Goal: Task Accomplishment & Management: Manage account settings

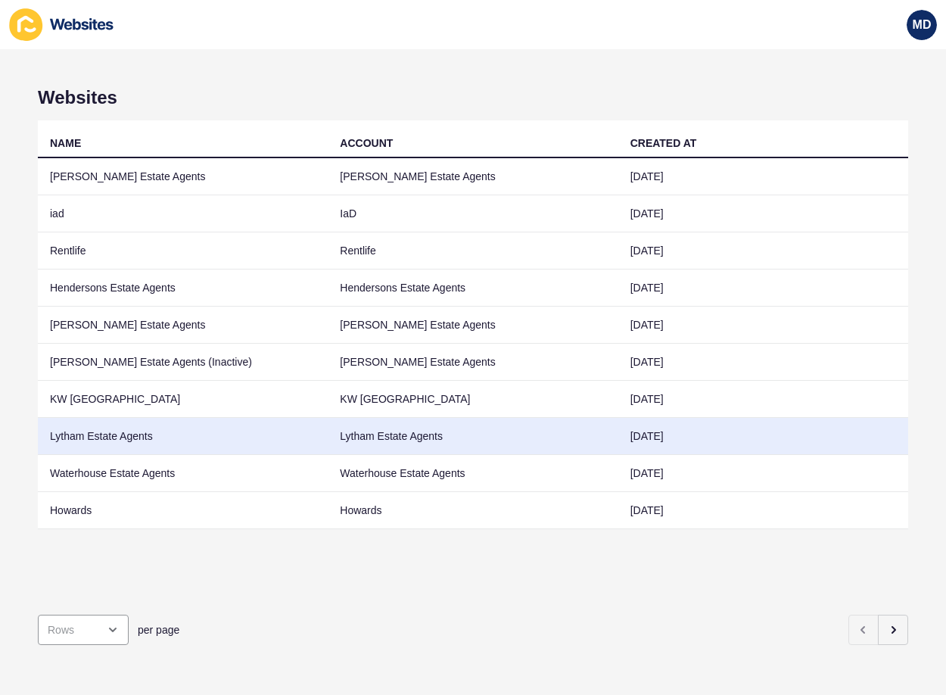
click at [145, 435] on td "Lytham Estate Agents" at bounding box center [183, 436] width 290 height 37
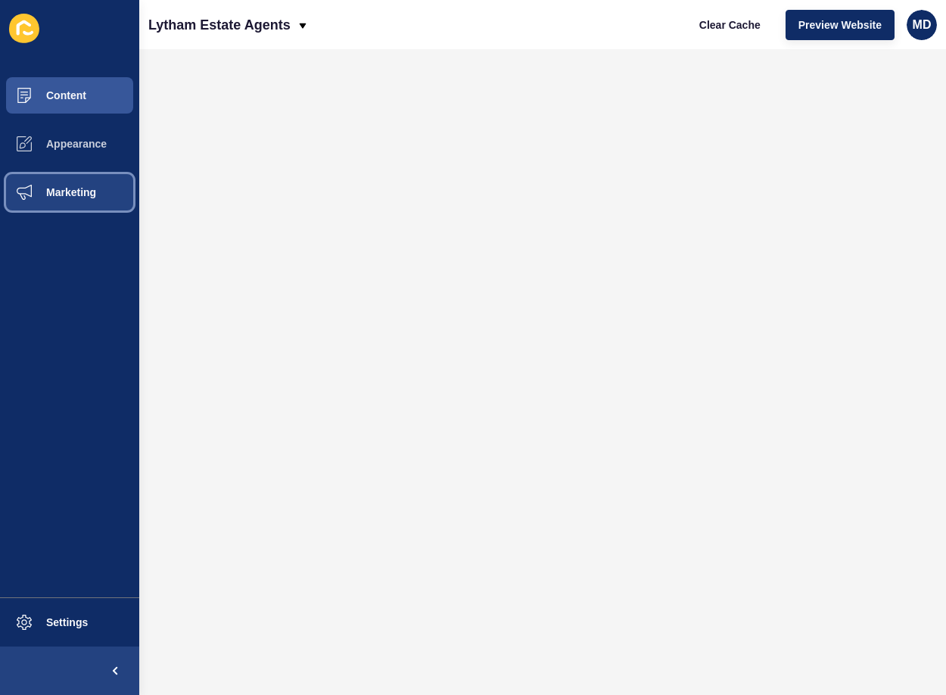
click at [58, 177] on button "Marketing" at bounding box center [69, 192] width 139 height 48
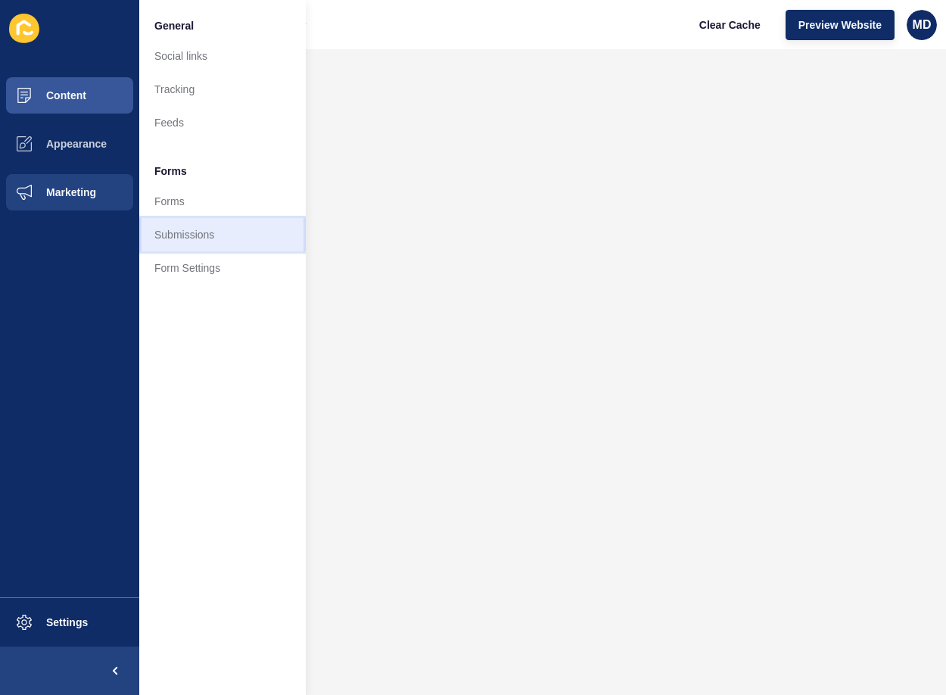
click at [232, 240] on link "Submissions" at bounding box center [222, 234] width 166 height 33
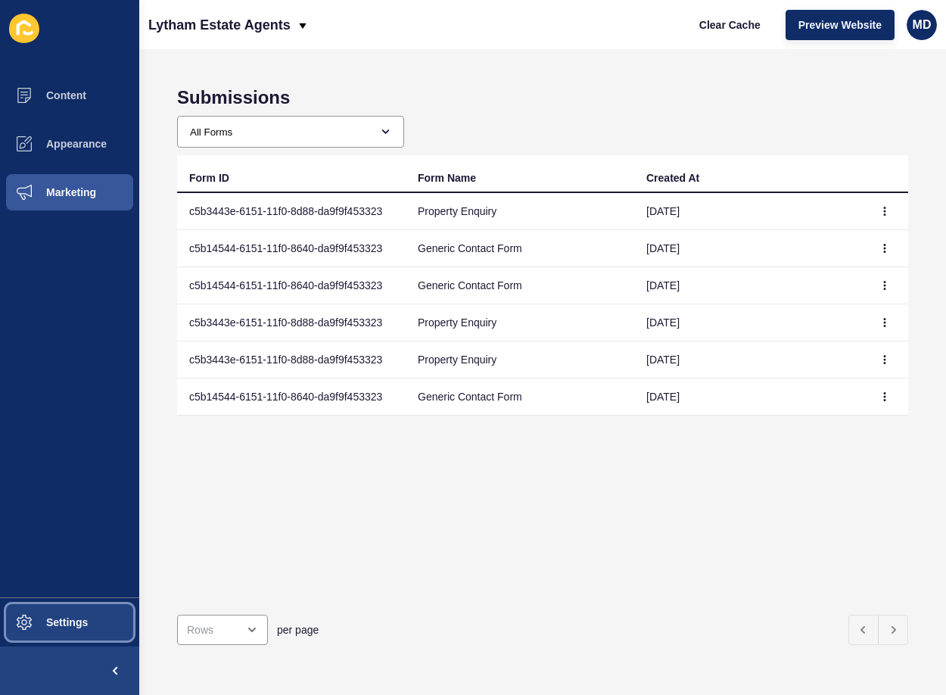
click at [79, 609] on button "Settings" at bounding box center [69, 622] width 139 height 48
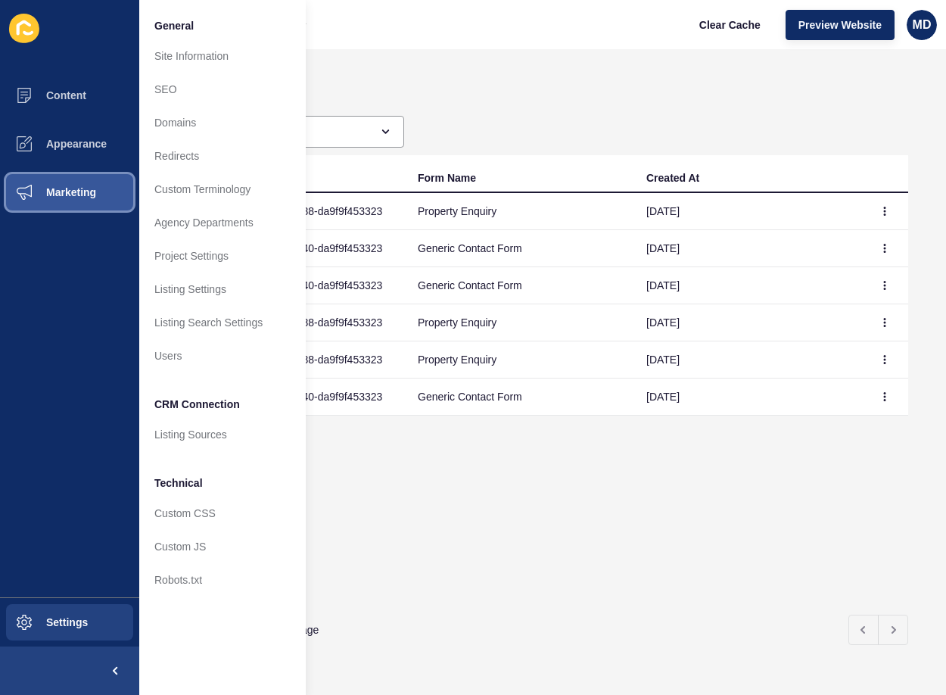
click at [66, 204] on button "Marketing" at bounding box center [69, 192] width 139 height 48
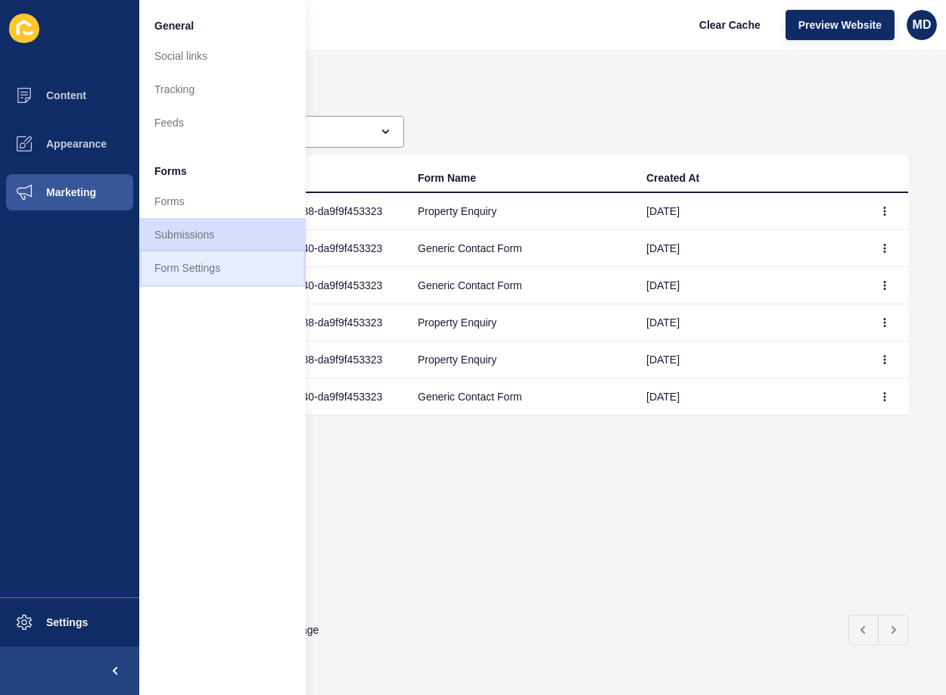
click at [164, 261] on link "Form Settings" at bounding box center [222, 267] width 166 height 33
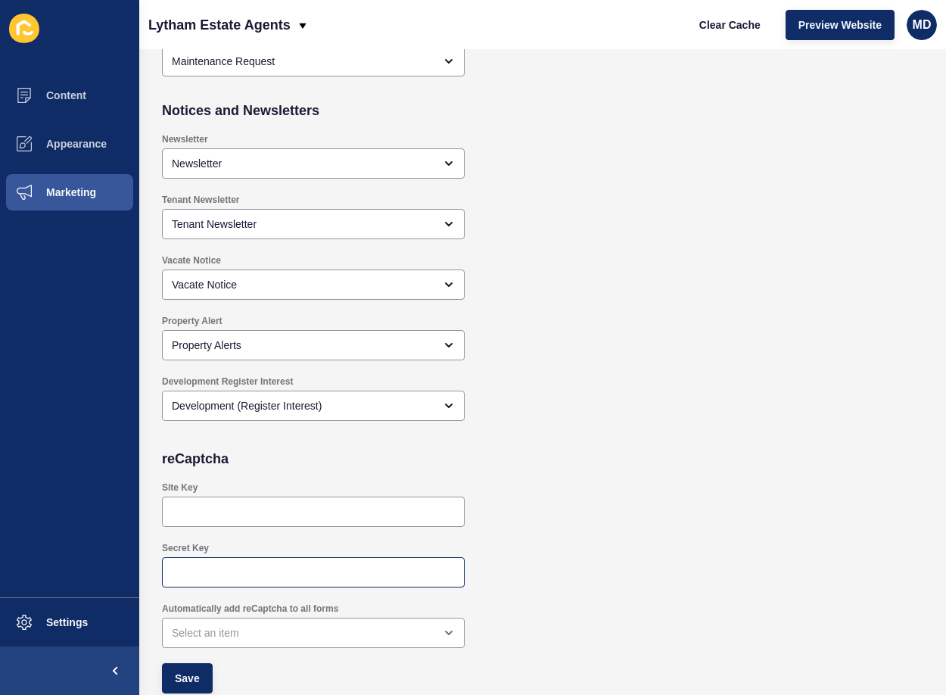
scroll to position [1304, 0]
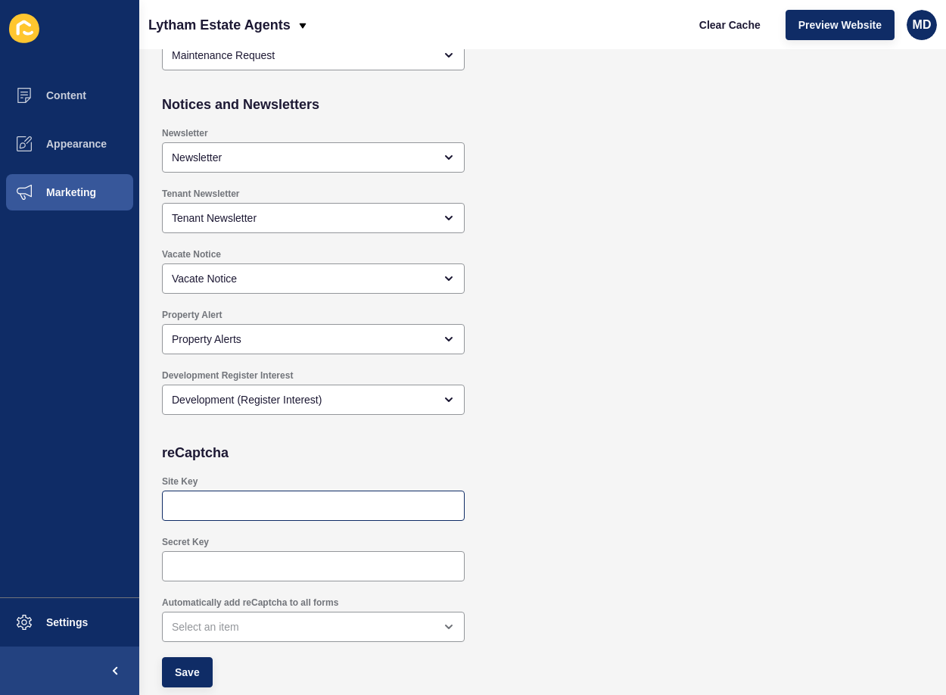
click at [199, 496] on div at bounding box center [313, 505] width 303 height 30
paste input "6LcfMbMrAAAAAIc_U2shkHNuvo8G7j-_5HEzyvik"
type input "6LcfMbMrAAAAAIc_U2shkHNuvo8G7j-_5HEzyvik"
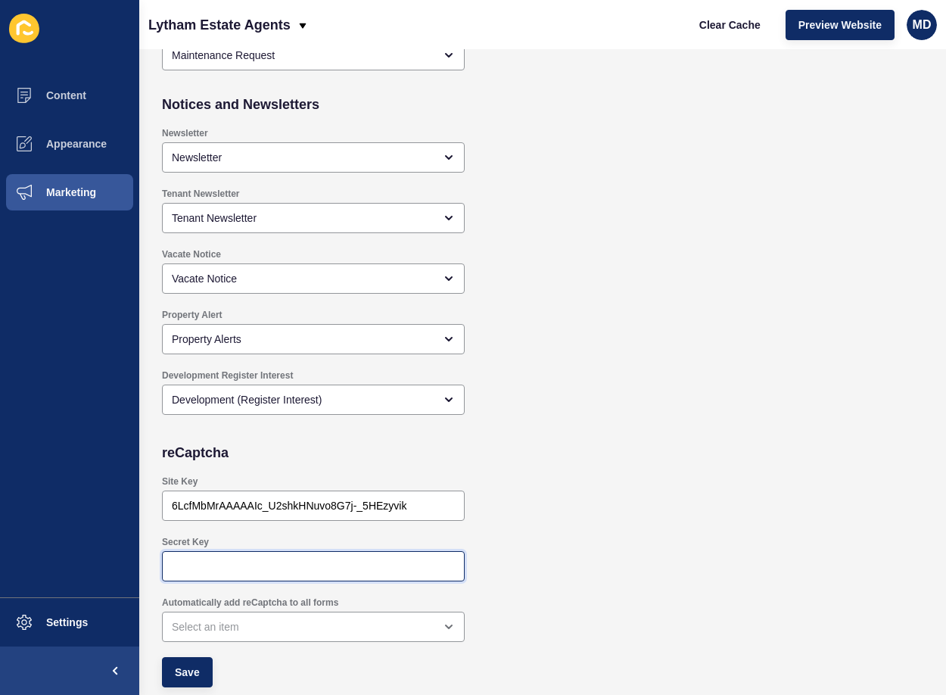
click at [241, 570] on input "Secret Key" at bounding box center [313, 565] width 283 height 15
paste input "6LcfMbMrAAAAAECLQxRmDcRHGHLL4o_mYd_90NUn"
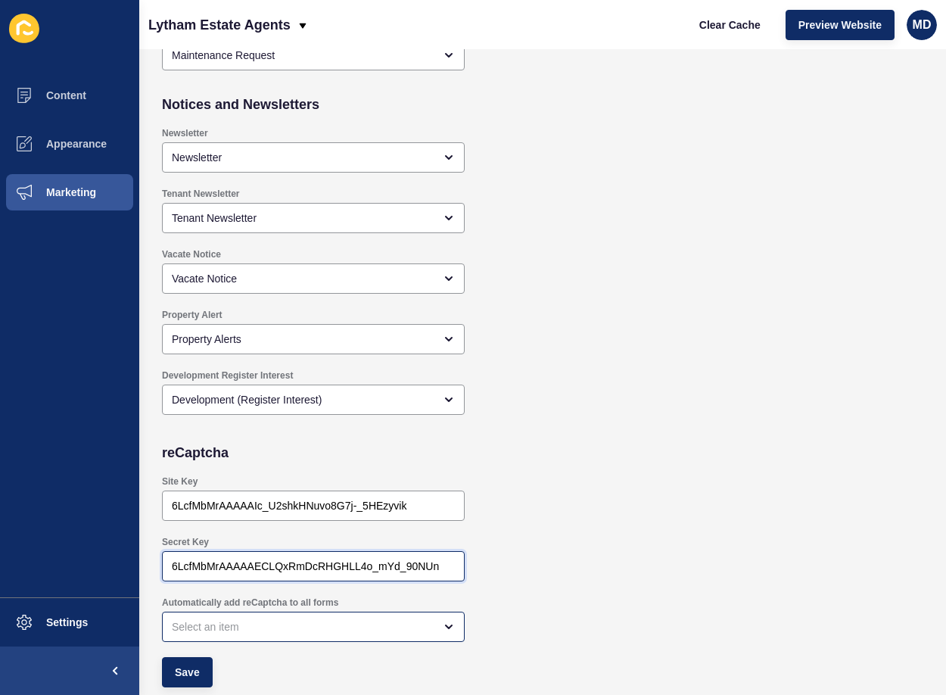
type input "6LcfMbMrAAAAAECLQxRmDcRHGHLL4o_mYd_90NUn"
click at [217, 617] on div "open menu" at bounding box center [313, 626] width 303 height 30
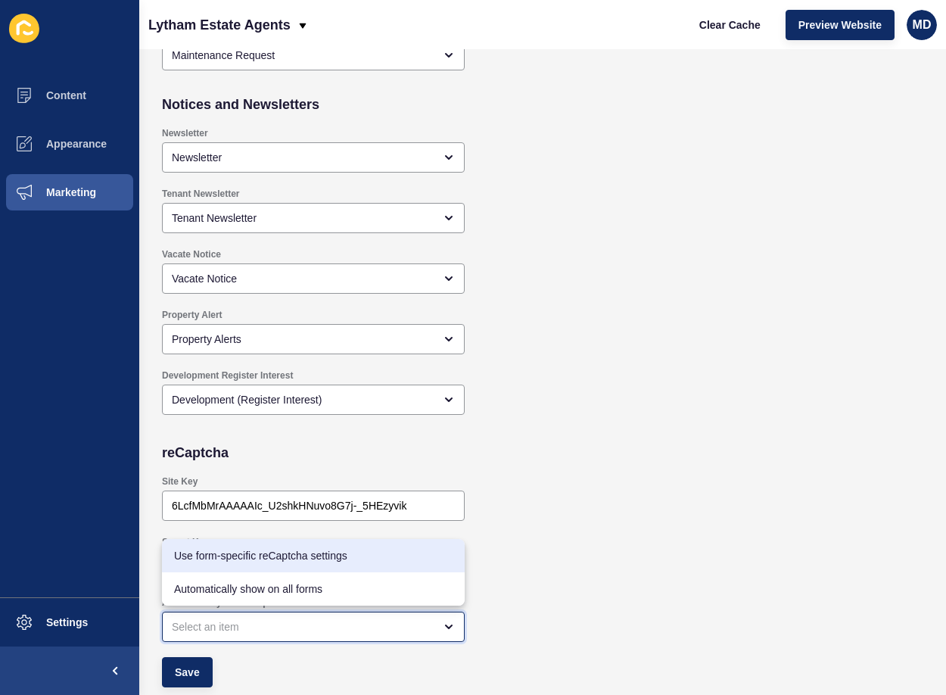
click at [231, 551] on span "Use form-specific reCaptcha settings" at bounding box center [313, 555] width 278 height 15
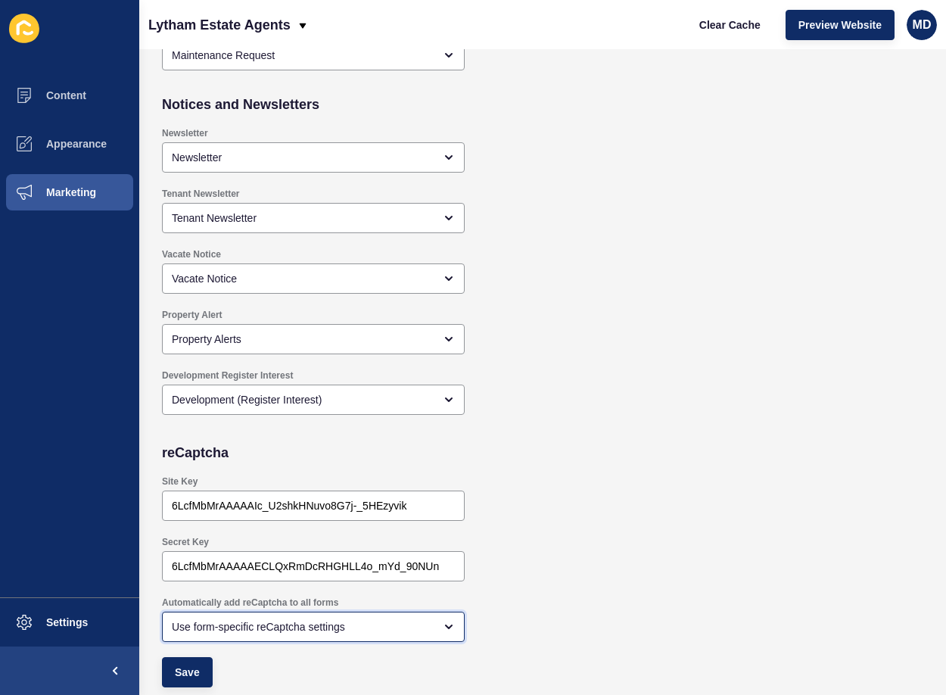
click at [219, 623] on div "Use form-specific reCaptcha settings" at bounding box center [303, 626] width 262 height 15
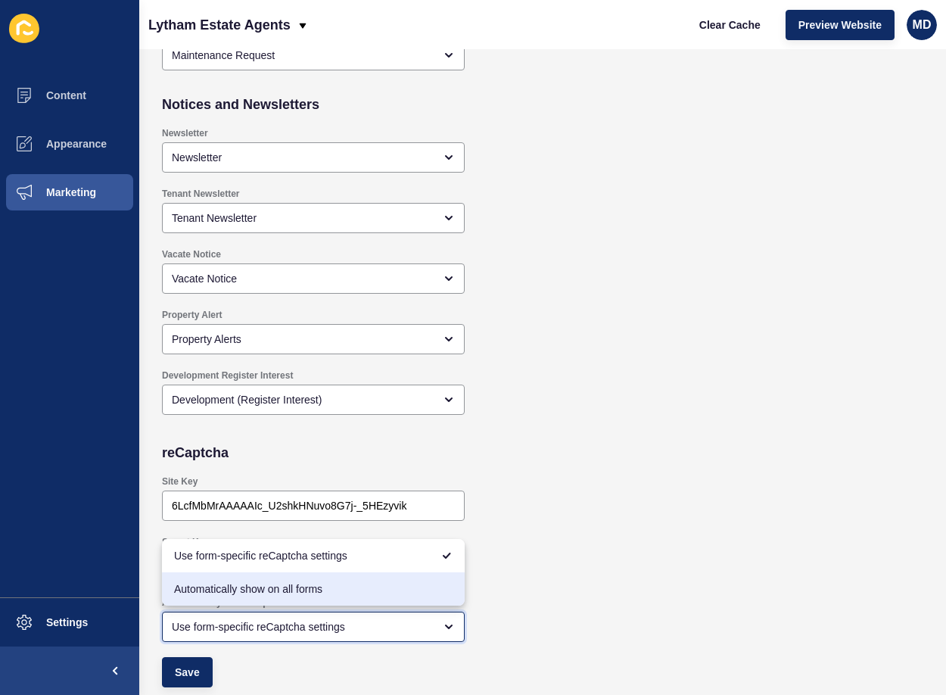
click at [216, 595] on span "Automatically show on all forms" at bounding box center [313, 588] width 278 height 15
type input "Automatically show on all forms"
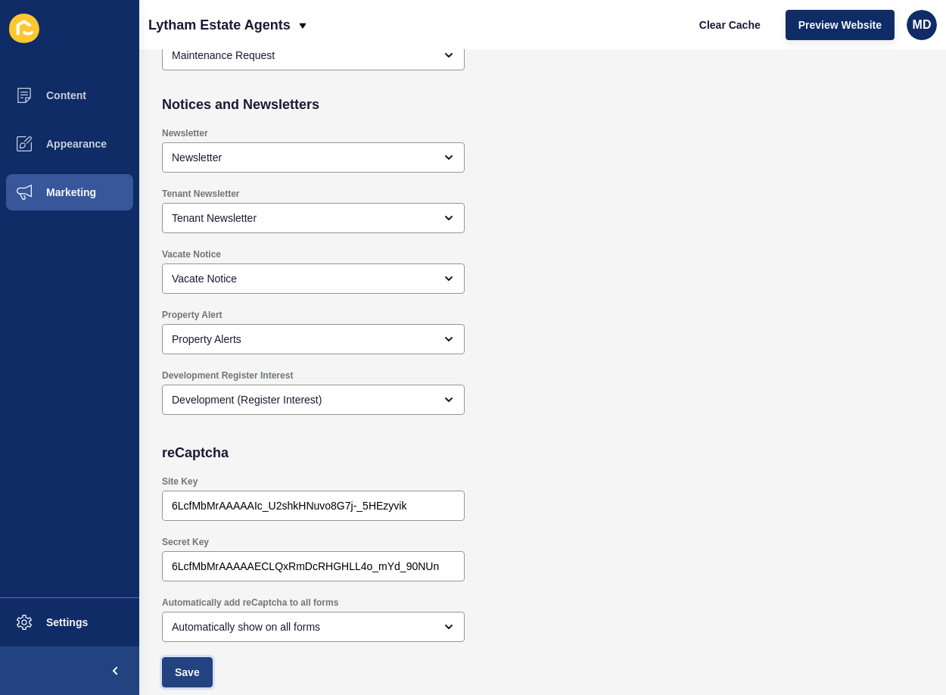
click at [210, 657] on button "Save" at bounding box center [187, 672] width 51 height 30
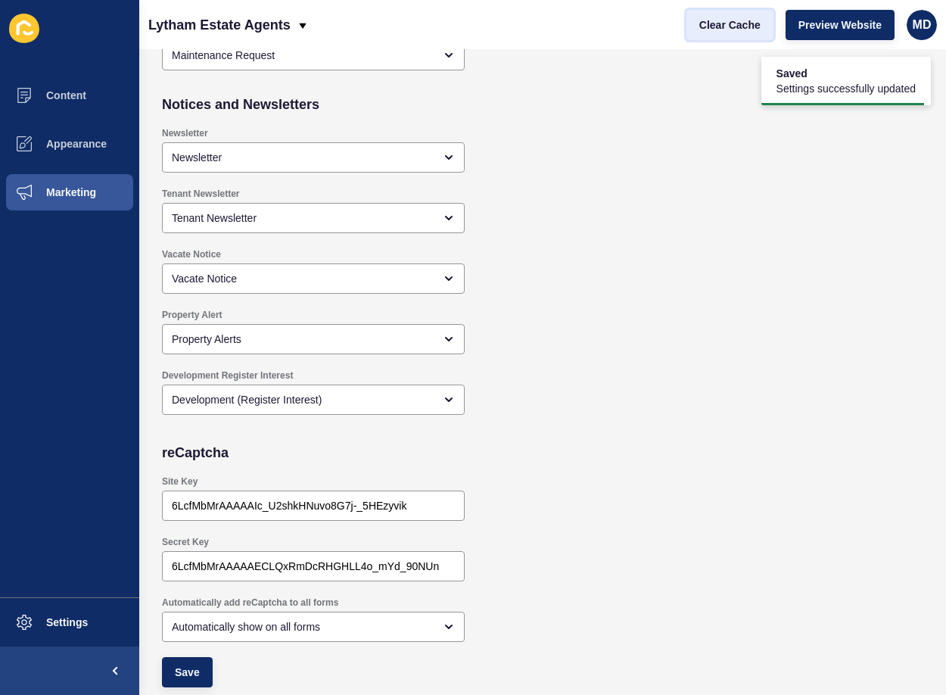
click at [743, 24] on span "Clear Cache" at bounding box center [729, 24] width 61 height 15
click at [89, 197] on span "Marketing" at bounding box center [47, 192] width 98 height 12
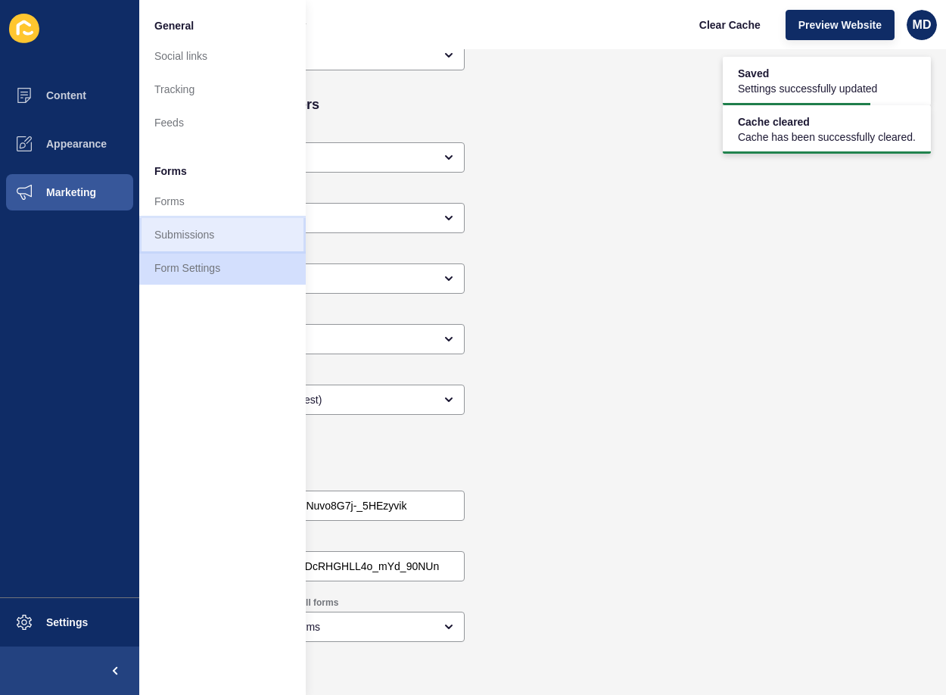
click at [174, 235] on link "Submissions" at bounding box center [222, 234] width 166 height 33
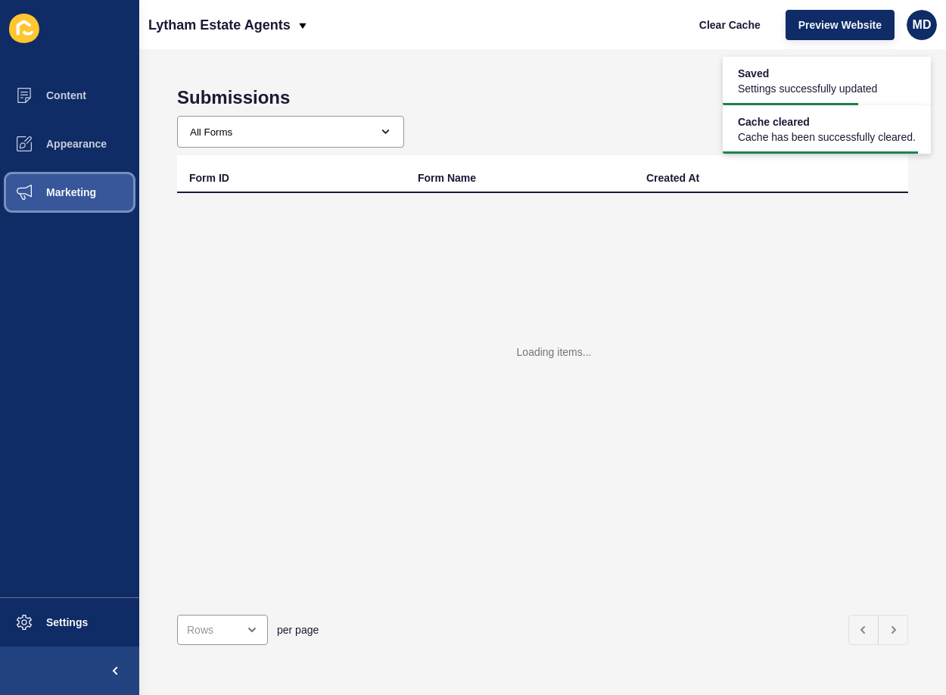
click at [30, 203] on span at bounding box center [24, 192] width 48 height 48
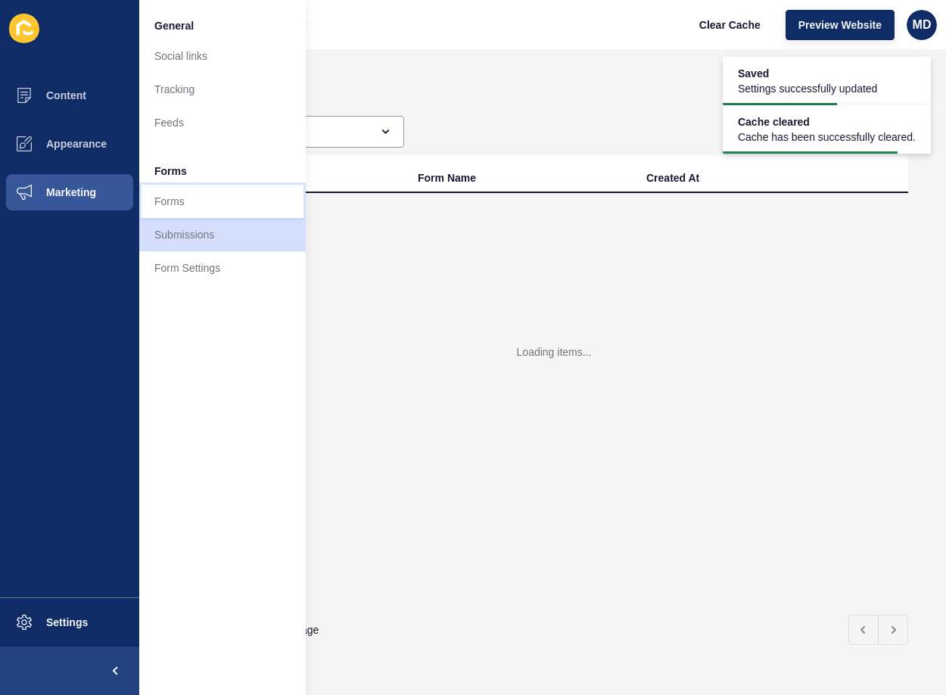
click at [154, 195] on link "Forms" at bounding box center [222, 201] width 166 height 33
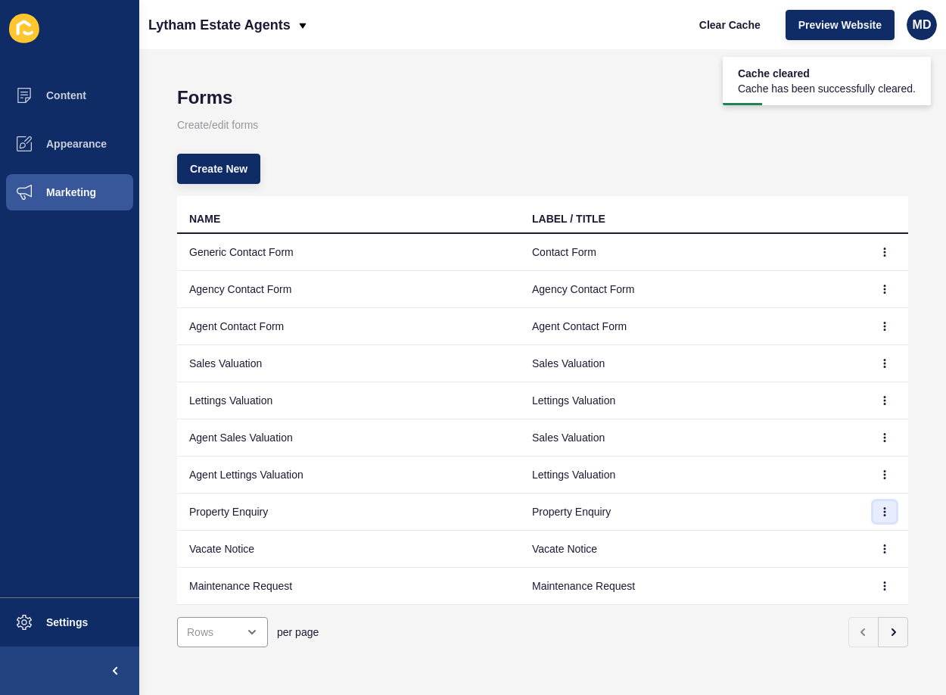
click at [878, 518] on button "button" at bounding box center [884, 511] width 23 height 21
click at [825, 538] on link "Edit" at bounding box center [832, 541] width 106 height 33
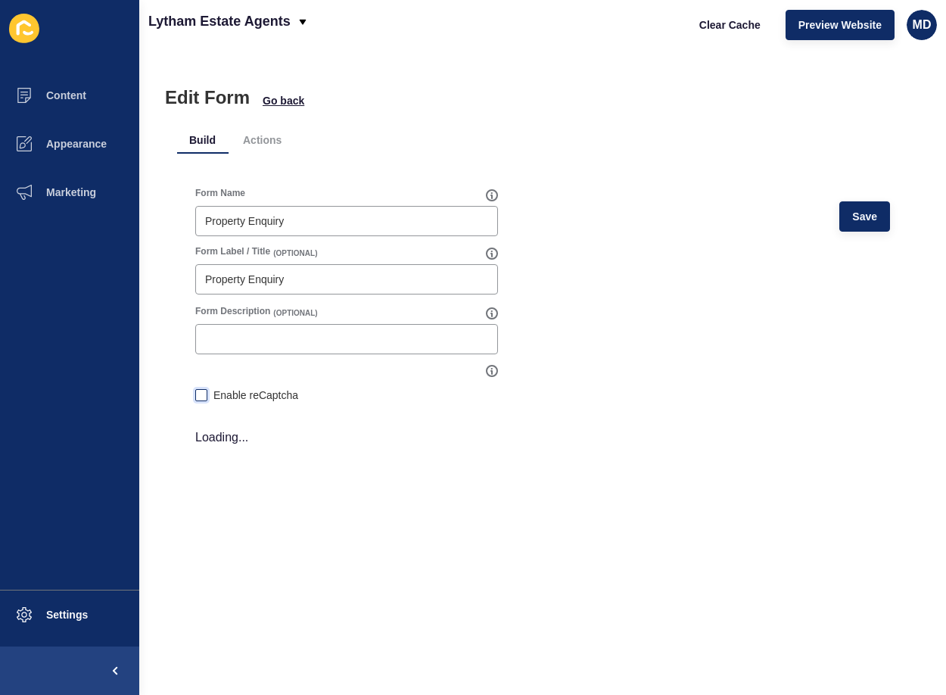
click at [196, 397] on label at bounding box center [201, 395] width 12 height 12
click at [196, 397] on input "Enable reCaptcha" at bounding box center [200, 397] width 10 height 10
checkbox input "true"
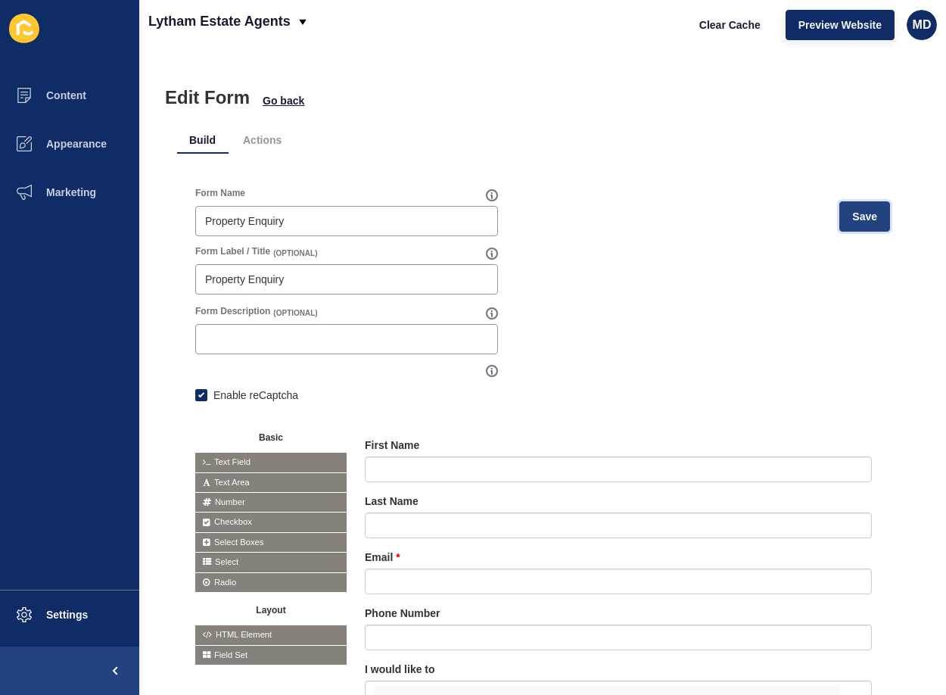
click at [853, 211] on span "Save" at bounding box center [864, 216] width 25 height 15
click at [269, 99] on span "Go back" at bounding box center [284, 100] width 42 height 15
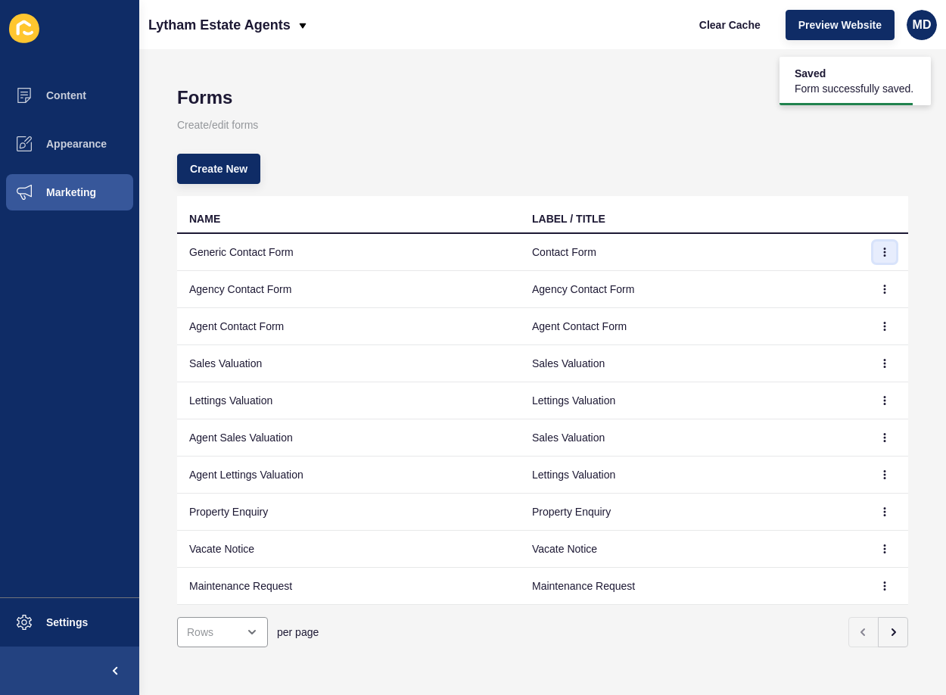
click at [883, 256] on button "button" at bounding box center [884, 251] width 23 height 21
click at [878, 284] on link "Edit" at bounding box center [832, 282] width 106 height 33
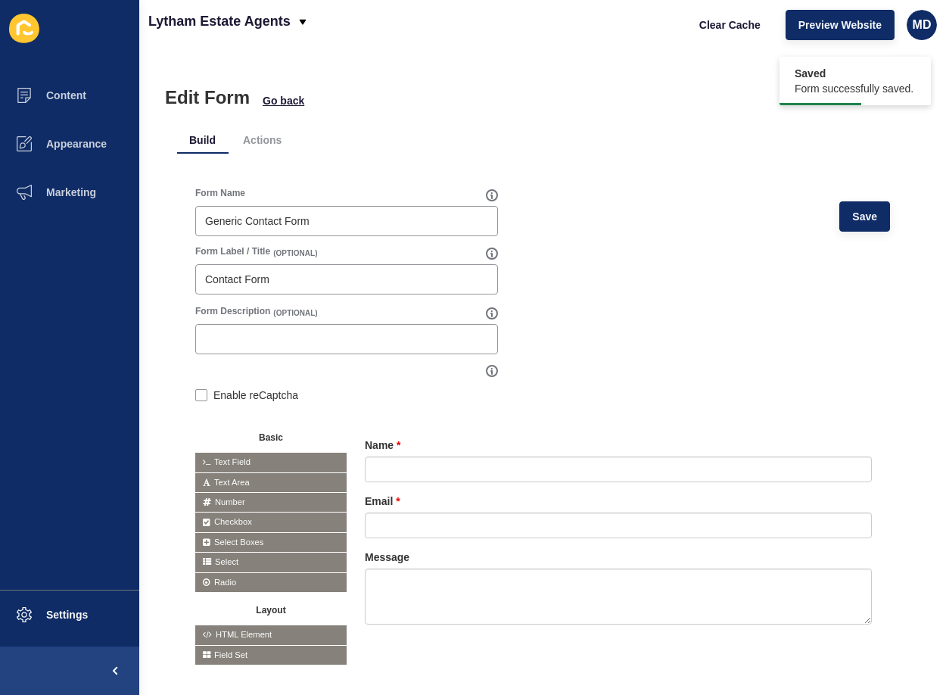
click at [191, 393] on div "Form Name Generic Contact Form Save Form Label / Title (OPTIONAL) Contact Form …" at bounding box center [542, 426] width 731 height 514
click at [200, 396] on label at bounding box center [201, 395] width 12 height 12
click at [200, 396] on input "Enable reCaptcha" at bounding box center [200, 397] width 10 height 10
checkbox input "true"
click at [860, 218] on span "Save" at bounding box center [864, 216] width 25 height 15
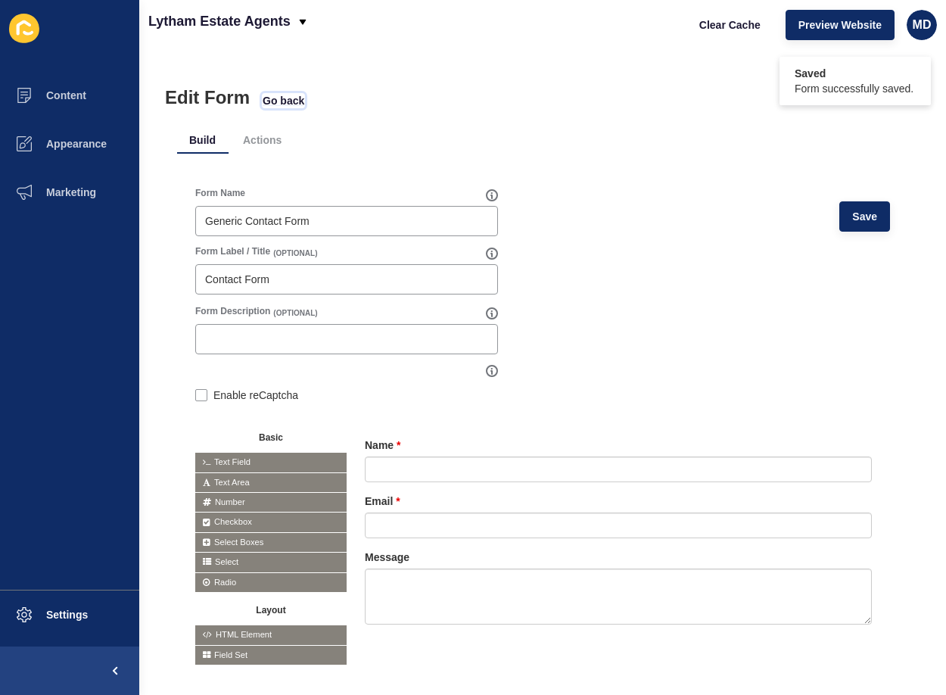
click at [286, 104] on span "Go back" at bounding box center [284, 100] width 42 height 15
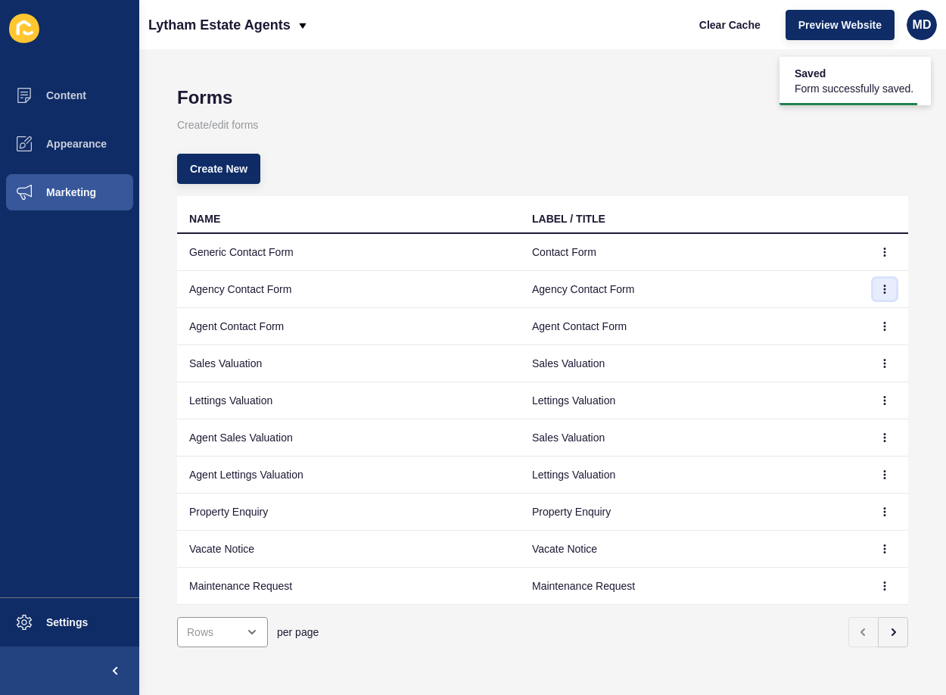
click at [882, 291] on button "button" at bounding box center [884, 288] width 23 height 21
click at [859, 330] on link "Edit" at bounding box center [832, 319] width 106 height 33
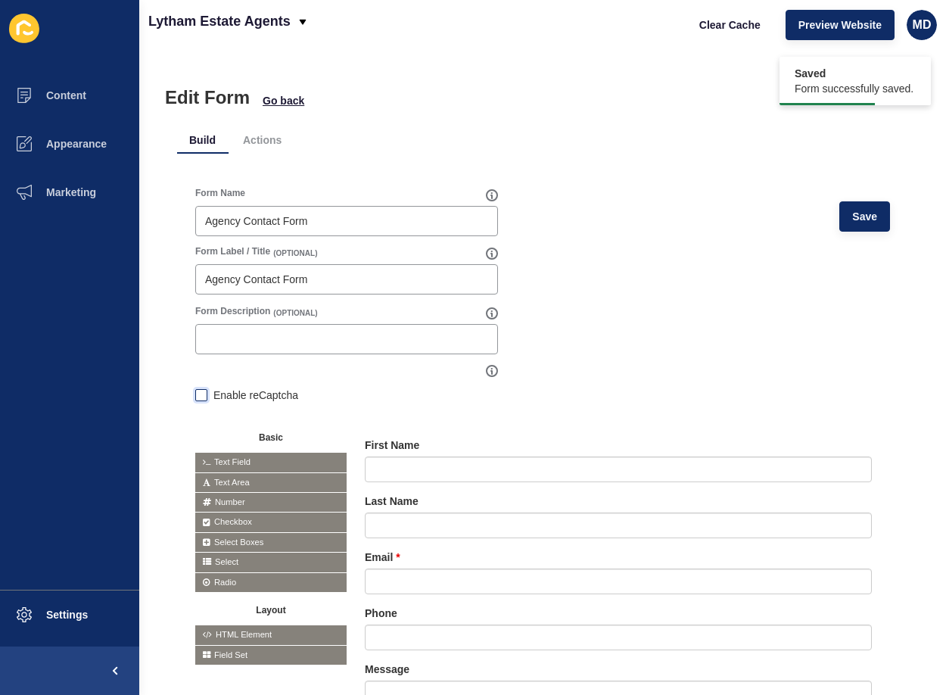
drag, startPoint x: 197, startPoint y: 395, endPoint x: 206, endPoint y: 392, distance: 8.9
click at [198, 395] on label at bounding box center [201, 395] width 12 height 12
click at [198, 395] on input "Enable reCaptcha" at bounding box center [200, 397] width 10 height 10
checkbox input "true"
click at [839, 222] on button "Save" at bounding box center [864, 216] width 51 height 30
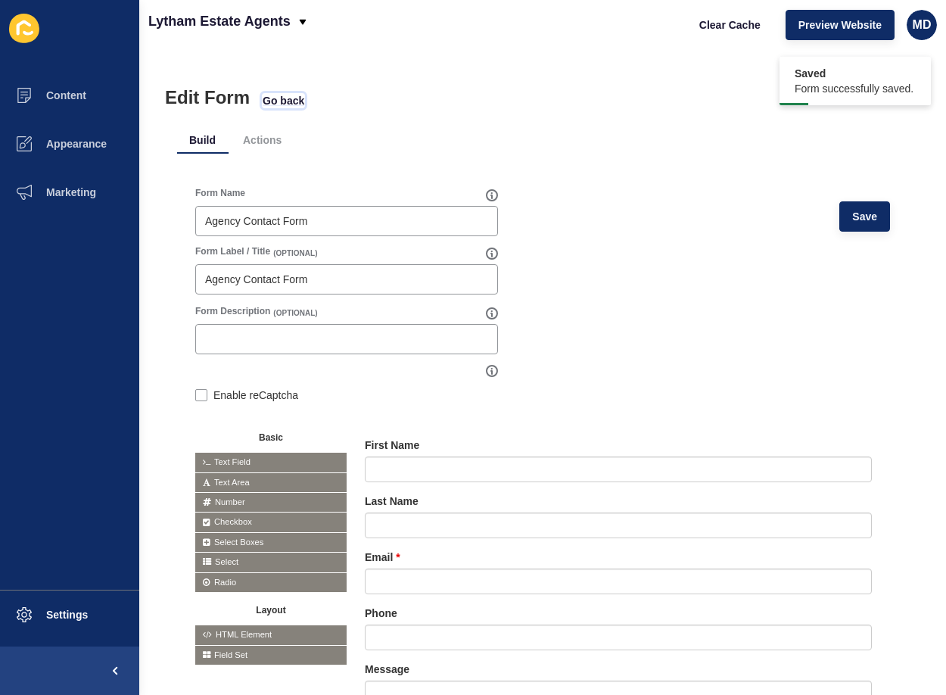
click at [281, 96] on span "Go back" at bounding box center [284, 100] width 42 height 15
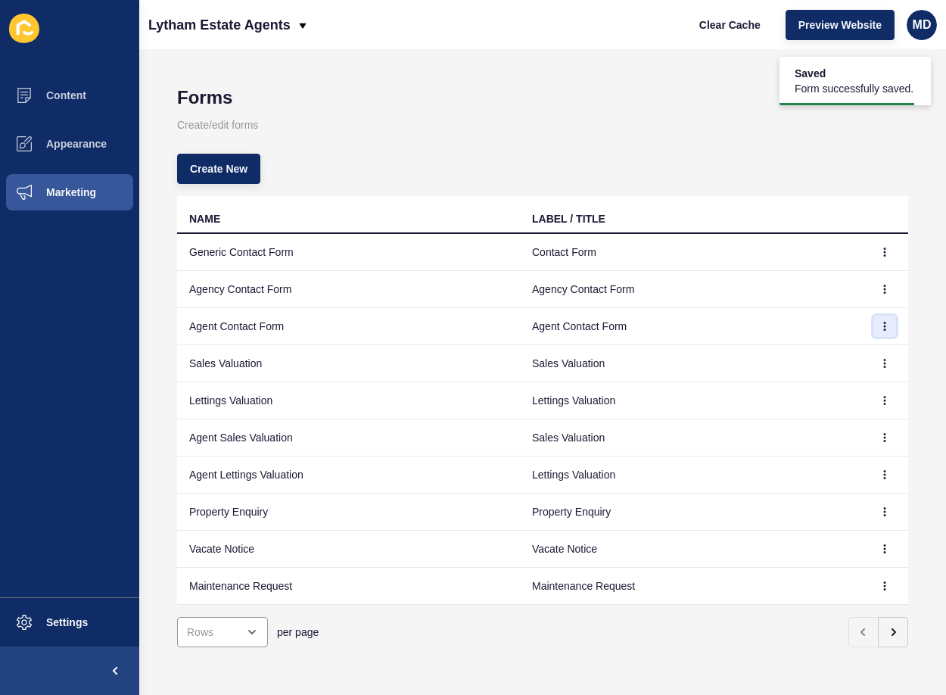
click at [873, 329] on button "button" at bounding box center [884, 325] width 23 height 21
click at [849, 364] on link "Edit" at bounding box center [832, 356] width 106 height 33
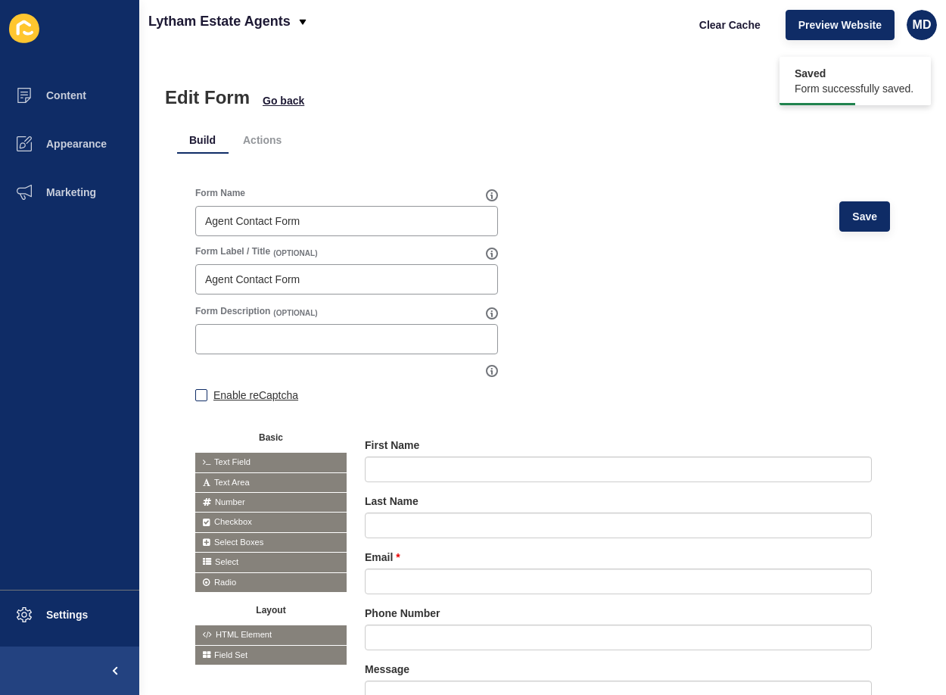
click at [219, 398] on label "Enable reCaptcha" at bounding box center [255, 394] width 85 height 15
click at [205, 398] on input "Enable reCaptcha" at bounding box center [200, 397] width 10 height 10
checkbox input "true"
click at [869, 223] on button "Save" at bounding box center [864, 216] width 51 height 30
click at [281, 98] on span "Go back" at bounding box center [284, 100] width 42 height 15
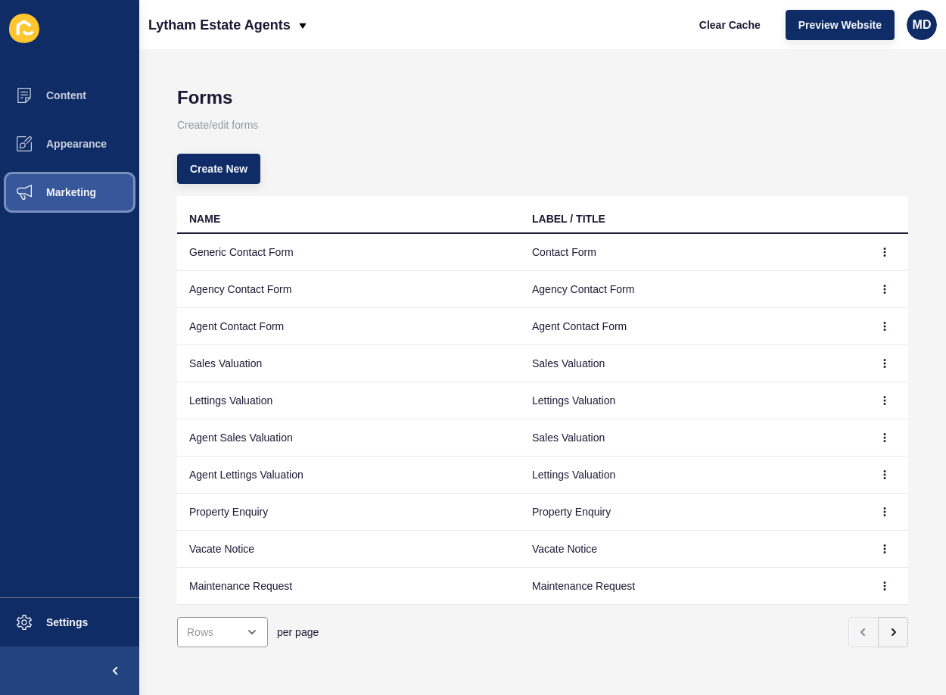
click at [86, 195] on span "Marketing" at bounding box center [47, 192] width 98 height 12
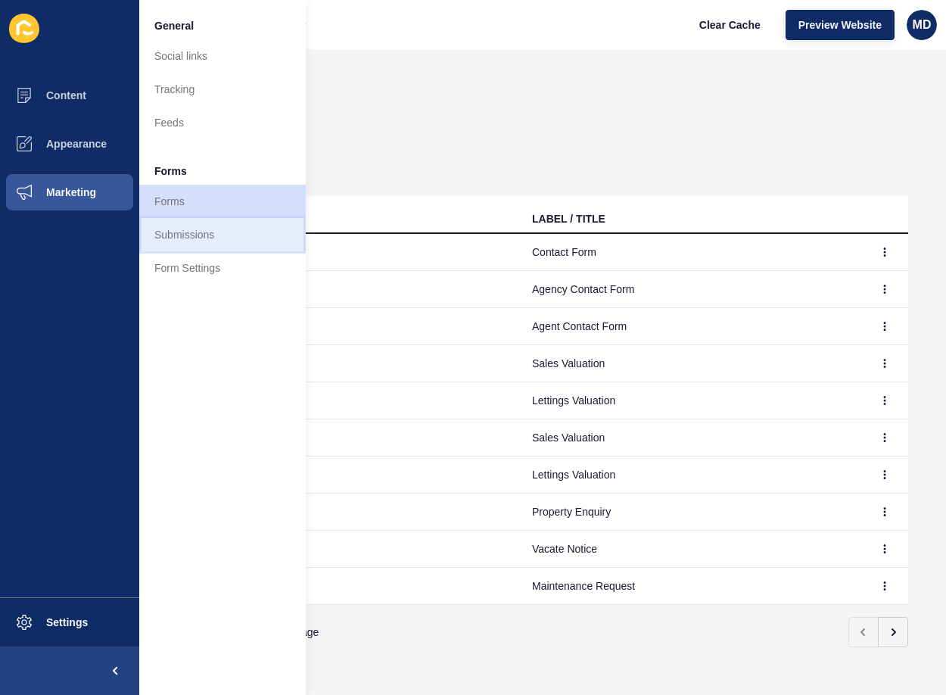
click at [157, 227] on link "Submissions" at bounding box center [222, 234] width 166 height 33
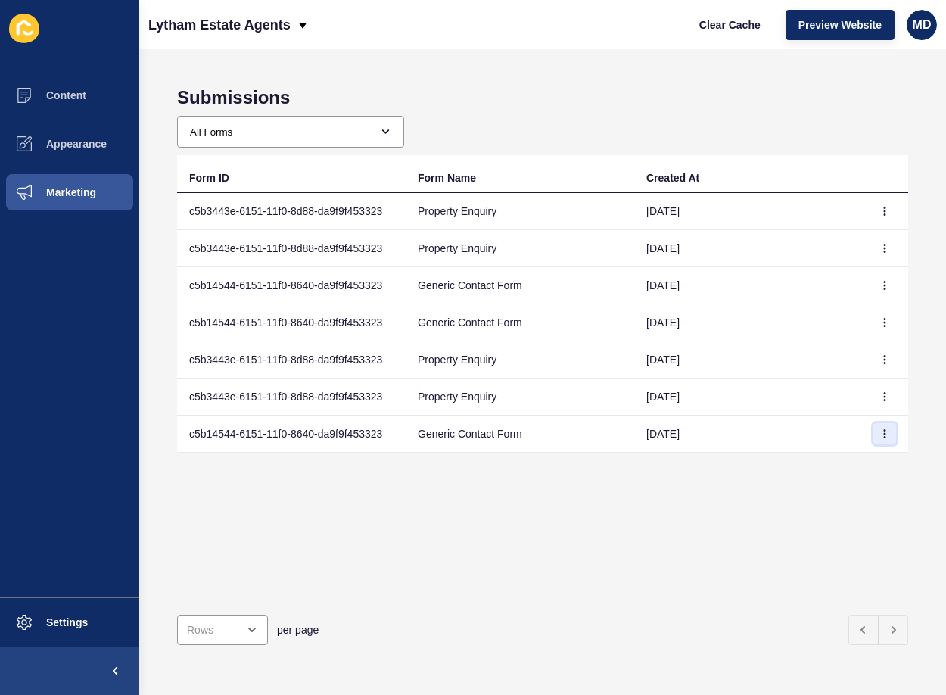
click at [880, 437] on icon "button" at bounding box center [884, 433] width 9 height 9
click at [811, 474] on link "View" at bounding box center [832, 463] width 106 height 33
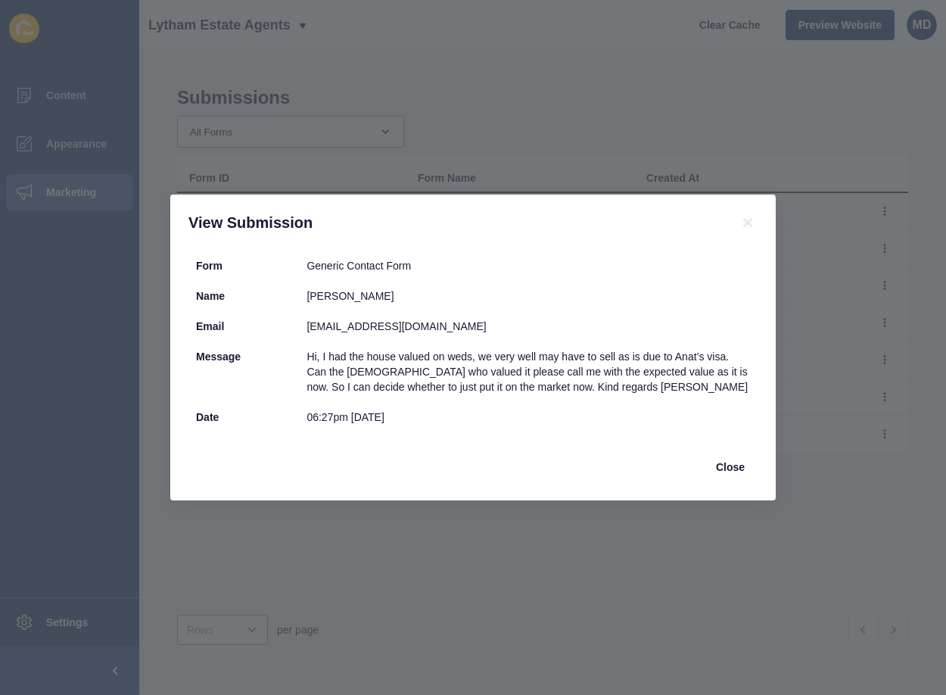
click at [307, 293] on div "[PERSON_NAME]" at bounding box center [527, 295] width 443 height 15
drag, startPoint x: 307, startPoint y: 293, endPoint x: 344, endPoint y: 293, distance: 37.1
click at [344, 293] on div "[PERSON_NAME]" at bounding box center [527, 295] width 443 height 15
copy div "[PERSON_NAME]"
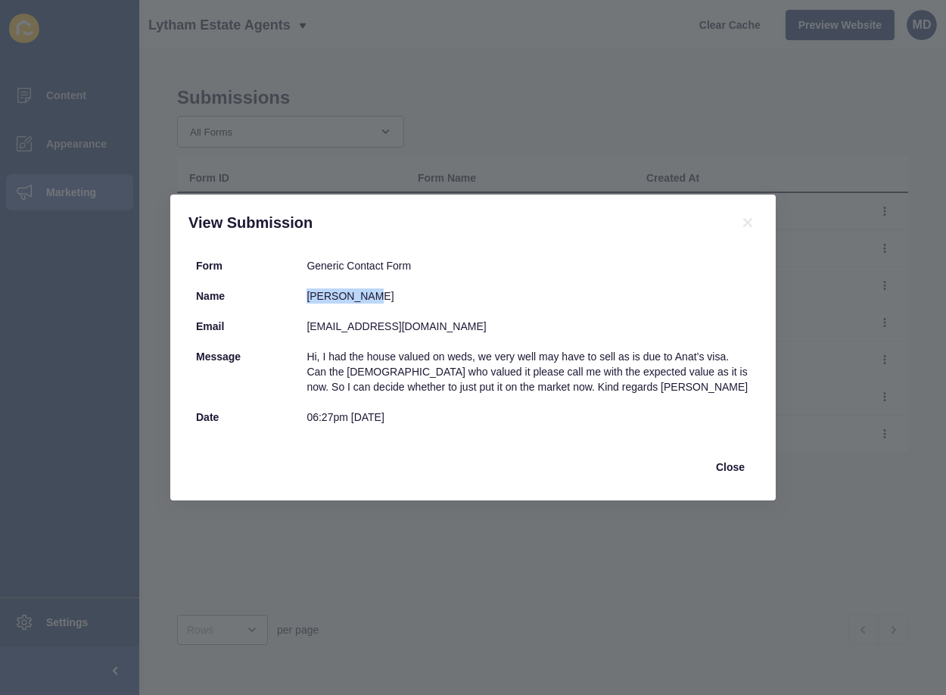
copy div "[PERSON_NAME]"
click at [322, 325] on div "[EMAIL_ADDRESS][DOMAIN_NAME]" at bounding box center [527, 326] width 443 height 15
drag, startPoint x: 322, startPoint y: 325, endPoint x: 407, endPoint y: 327, distance: 85.5
click at [406, 325] on div "[EMAIL_ADDRESS][DOMAIN_NAME]" at bounding box center [527, 326] width 443 height 15
copy div "[EMAIL_ADDRESS][DOMAIN_NAME]"
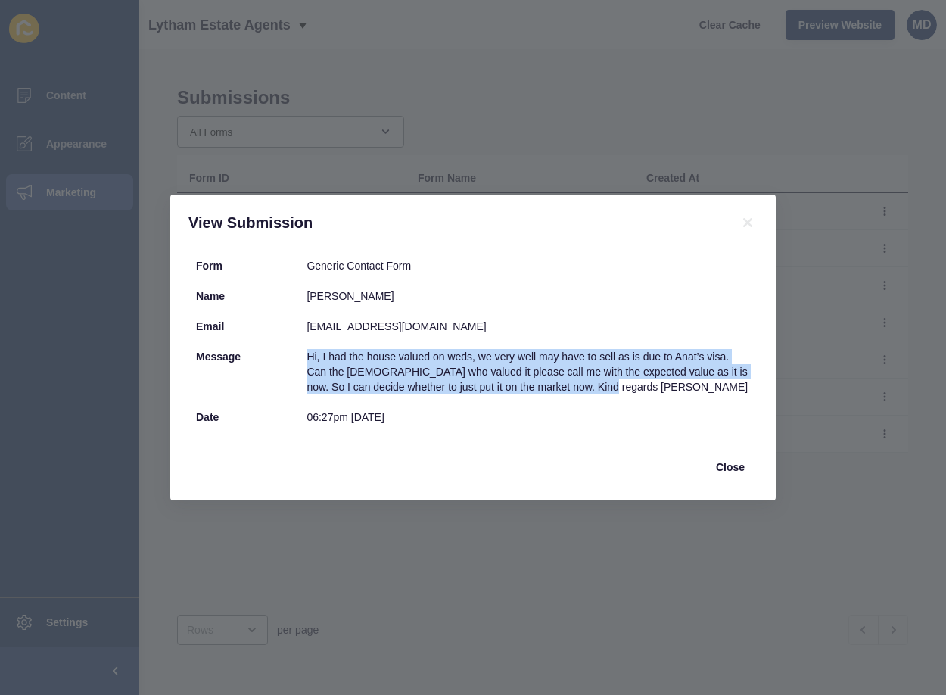
drag, startPoint x: 578, startPoint y: 384, endPoint x: 297, endPoint y: 347, distance: 283.9
click at [297, 347] on div "Message Hi, I had the house valued on weds, we very well may have to sell as is…" at bounding box center [472, 371] width 569 height 61
copy div "Hi, I had the house valued on weds, we very well may have to sell as is due to …"
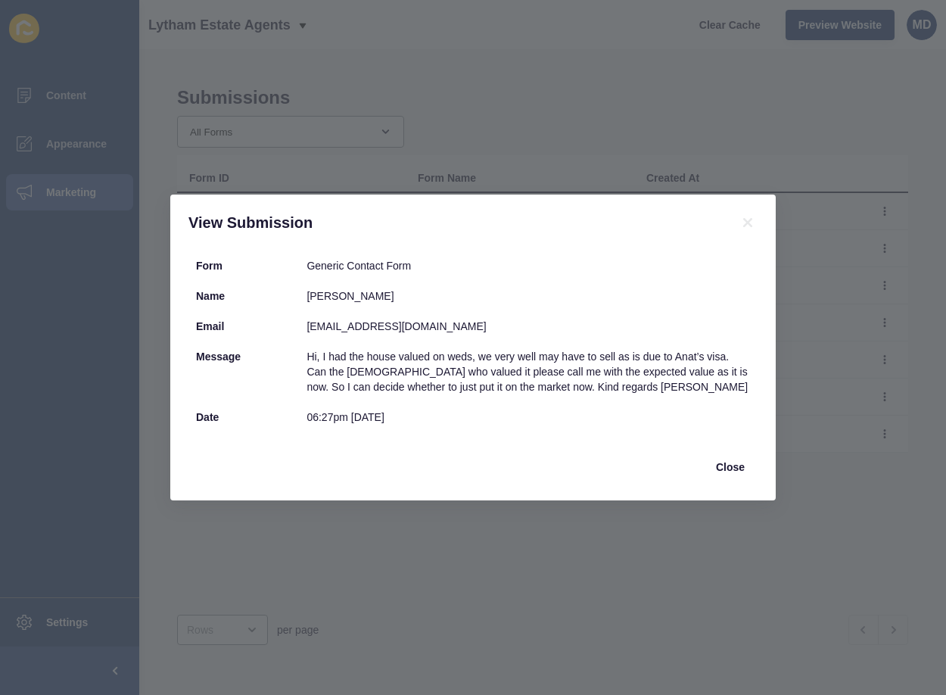
click at [312, 288] on div "[PERSON_NAME]" at bounding box center [527, 295] width 443 height 15
drag, startPoint x: 312, startPoint y: 288, endPoint x: 346, endPoint y: 291, distance: 34.1
click at [346, 291] on div "[PERSON_NAME]" at bounding box center [527, 295] width 443 height 15
copy div "[PERSON_NAME]"
drag, startPoint x: 416, startPoint y: 324, endPoint x: 280, endPoint y: 326, distance: 136.2
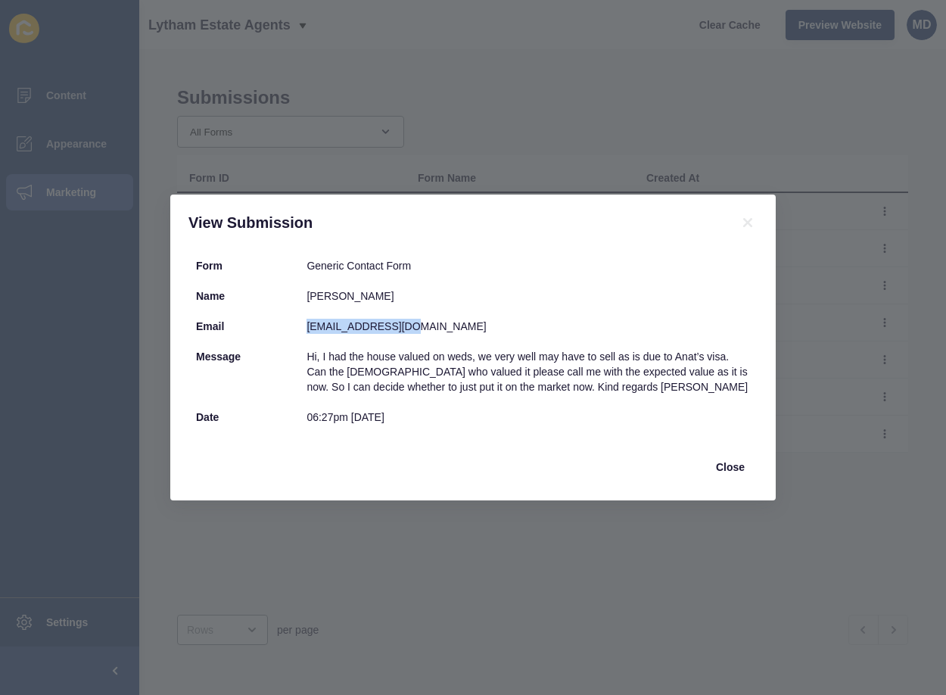
click at [280, 326] on div "Email [EMAIL_ADDRESS][DOMAIN_NAME]" at bounding box center [472, 326] width 569 height 30
copy div "[EMAIL_ADDRESS][DOMAIN_NAME]"
click at [747, 211] on div "View Submission" at bounding box center [472, 222] width 605 height 56
click at [743, 222] on icon at bounding box center [747, 222] width 18 height 18
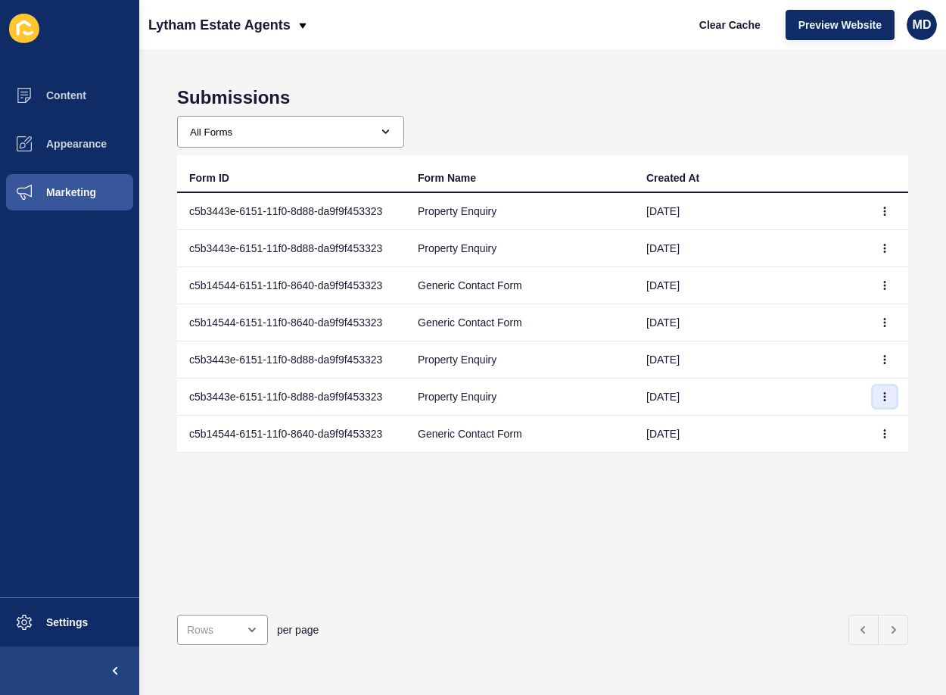
click at [878, 396] on button "button" at bounding box center [884, 396] width 23 height 21
click at [822, 427] on link "View" at bounding box center [832, 426] width 106 height 33
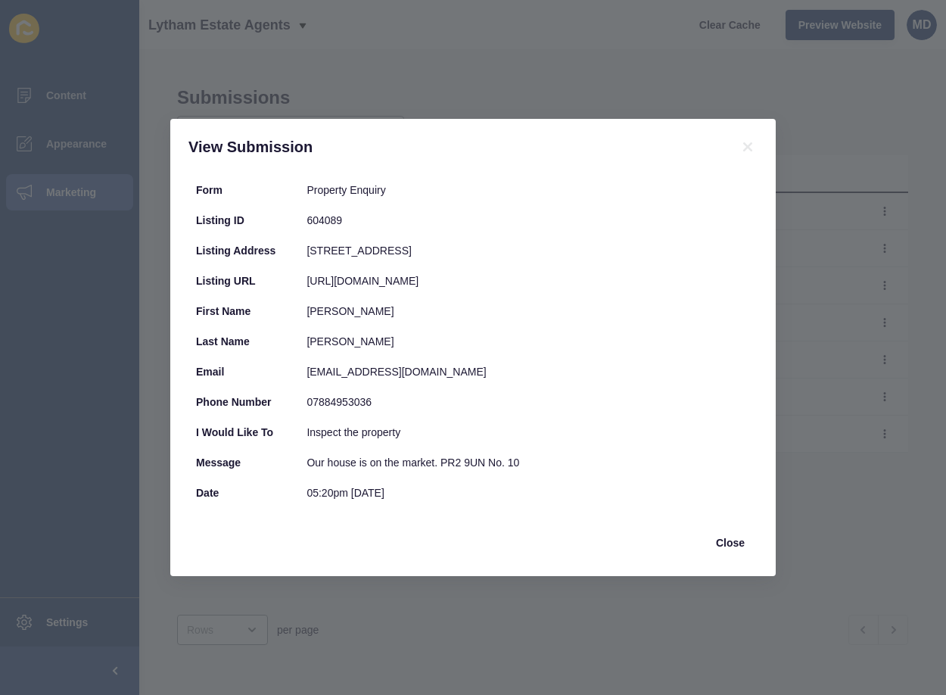
click at [317, 277] on div "[URL][DOMAIN_NAME]" at bounding box center [527, 280] width 443 height 15
drag, startPoint x: 317, startPoint y: 277, endPoint x: 696, endPoint y: 283, distance: 379.1
click at [696, 283] on div "[URL][DOMAIN_NAME]" at bounding box center [527, 280] width 443 height 15
copy div "[URL][DOMAIN_NAME]"
click at [322, 374] on div "[EMAIL_ADDRESS][DOMAIN_NAME]" at bounding box center [527, 371] width 443 height 15
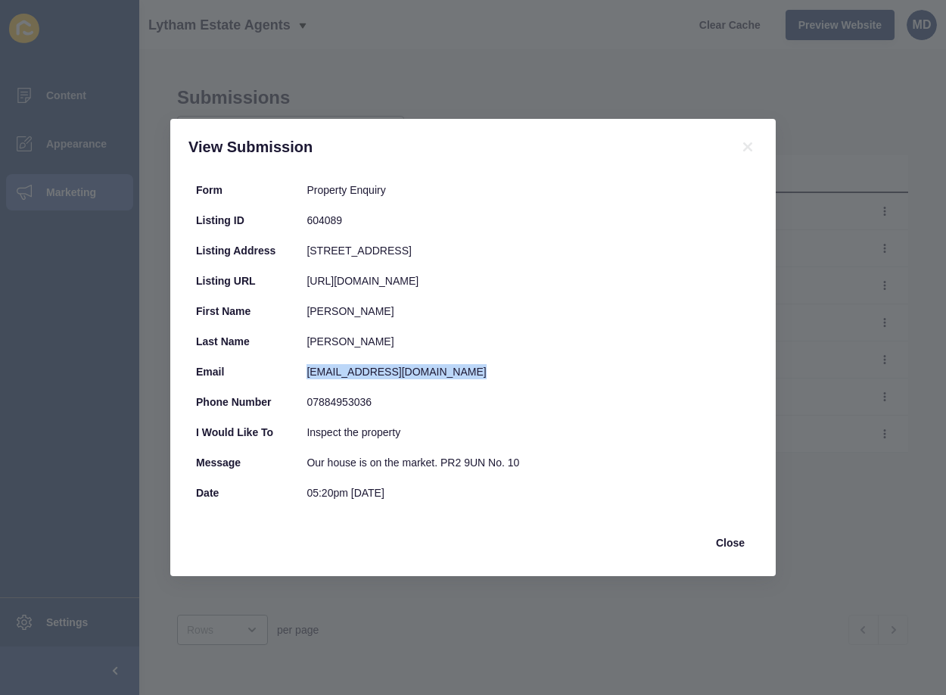
drag, startPoint x: 362, startPoint y: 370, endPoint x: 443, endPoint y: 368, distance: 80.2
click at [443, 368] on div "[EMAIL_ADDRESS][DOMAIN_NAME]" at bounding box center [527, 371] width 443 height 15
copy div "[EMAIL_ADDRESS][DOMAIN_NAME]"
click at [328, 399] on div "07884953036" at bounding box center [527, 401] width 443 height 15
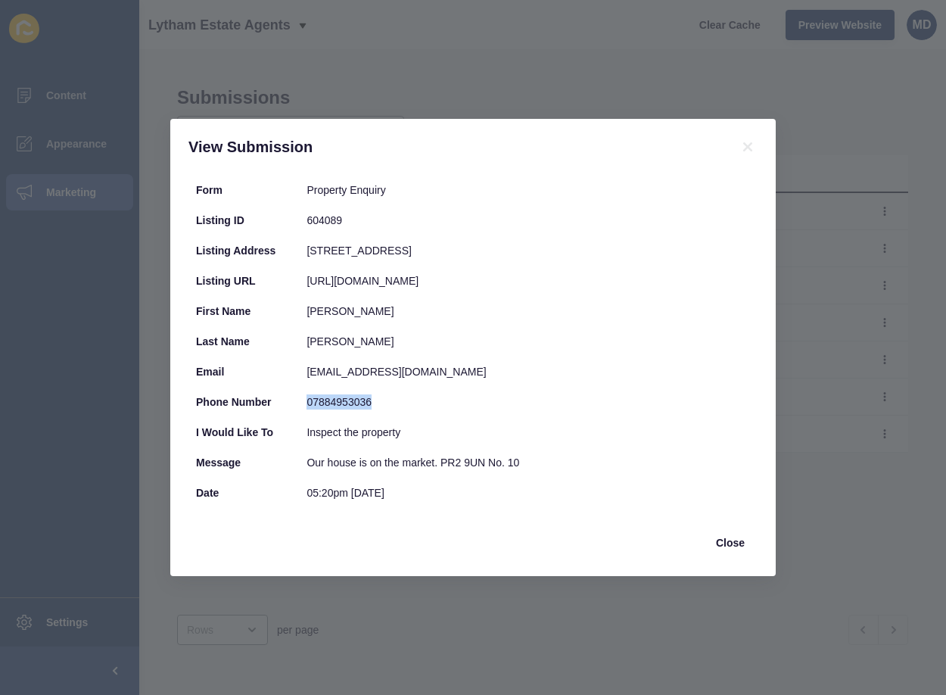
copy div "07884953036"
click at [324, 471] on div "Message Our house is on the market. PR2 9UN No. 10" at bounding box center [472, 462] width 569 height 30
click at [311, 462] on div "Our house is on the market. PR2 9UN No. 10" at bounding box center [527, 462] width 443 height 15
drag, startPoint x: 311, startPoint y: 462, endPoint x: 602, endPoint y: 456, distance: 291.3
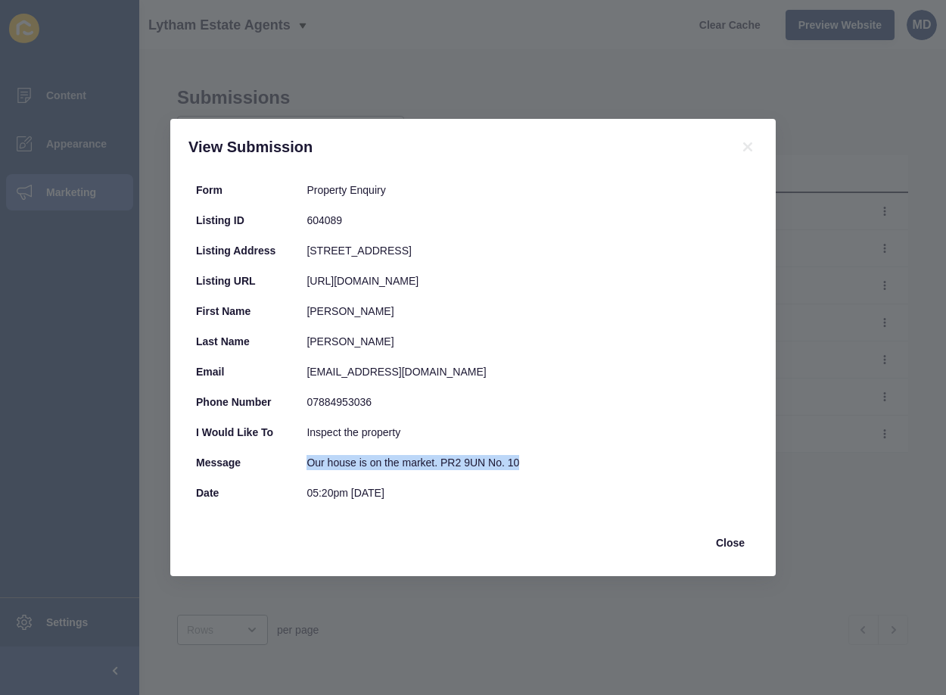
click at [601, 457] on div "Our house is on the market. PR2 9UN No. 10" at bounding box center [527, 462] width 443 height 15
click at [738, 539] on span "Close" at bounding box center [730, 542] width 29 height 15
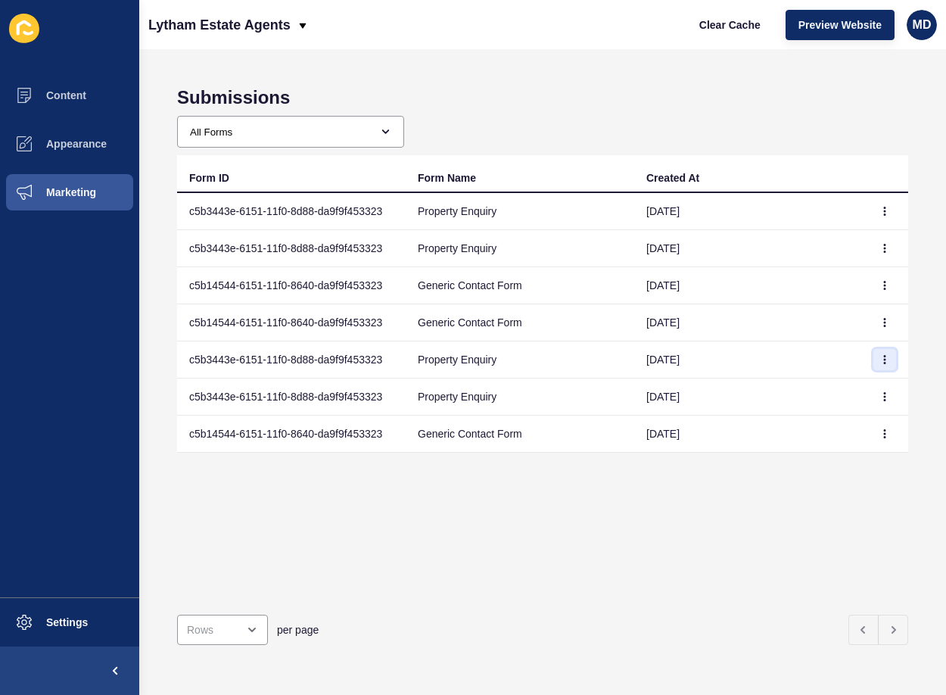
click at [880, 360] on icon "button" at bounding box center [884, 359] width 9 height 9
click at [825, 401] on link "View" at bounding box center [832, 389] width 106 height 33
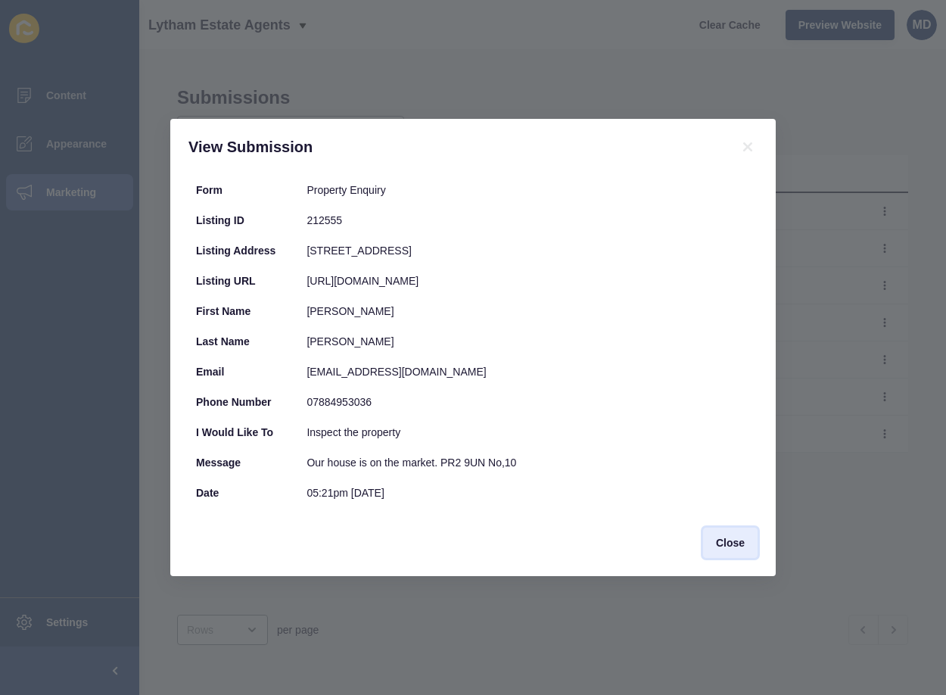
click at [731, 555] on button "Close" at bounding box center [730, 542] width 54 height 30
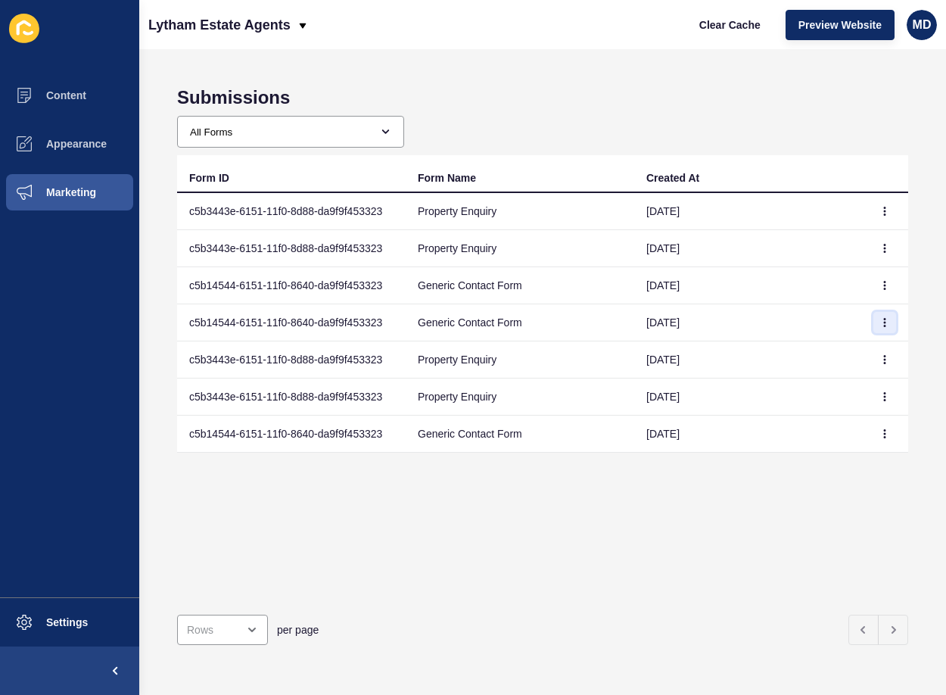
click at [873, 325] on button "button" at bounding box center [884, 322] width 23 height 21
click at [837, 350] on link "View" at bounding box center [832, 352] width 106 height 33
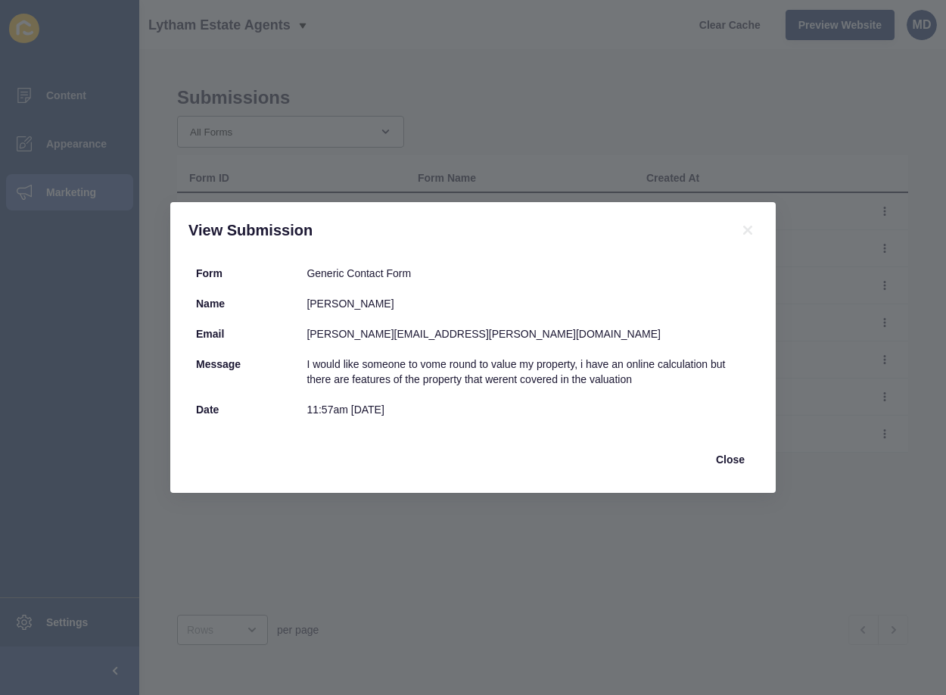
click at [309, 302] on div "[PERSON_NAME]" at bounding box center [527, 303] width 443 height 15
drag, startPoint x: 309, startPoint y: 302, endPoint x: 434, endPoint y: 304, distance: 124.9
click at [434, 304] on div "[PERSON_NAME]" at bounding box center [527, 303] width 443 height 15
click at [330, 335] on div "[PERSON_NAME][EMAIL_ADDRESS][PERSON_NAME][DOMAIN_NAME]" at bounding box center [527, 333] width 443 height 15
drag, startPoint x: 330, startPoint y: 335, endPoint x: 462, endPoint y: 332, distance: 131.7
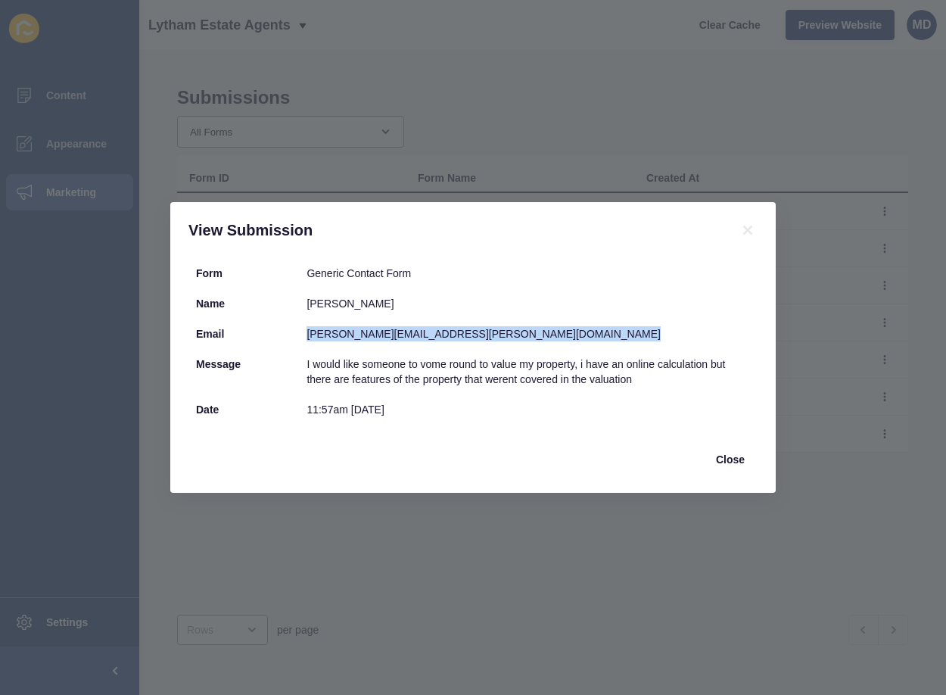
click at [462, 332] on div "[PERSON_NAME][EMAIL_ADDRESS][PERSON_NAME][DOMAIN_NAME]" at bounding box center [527, 333] width 443 height 15
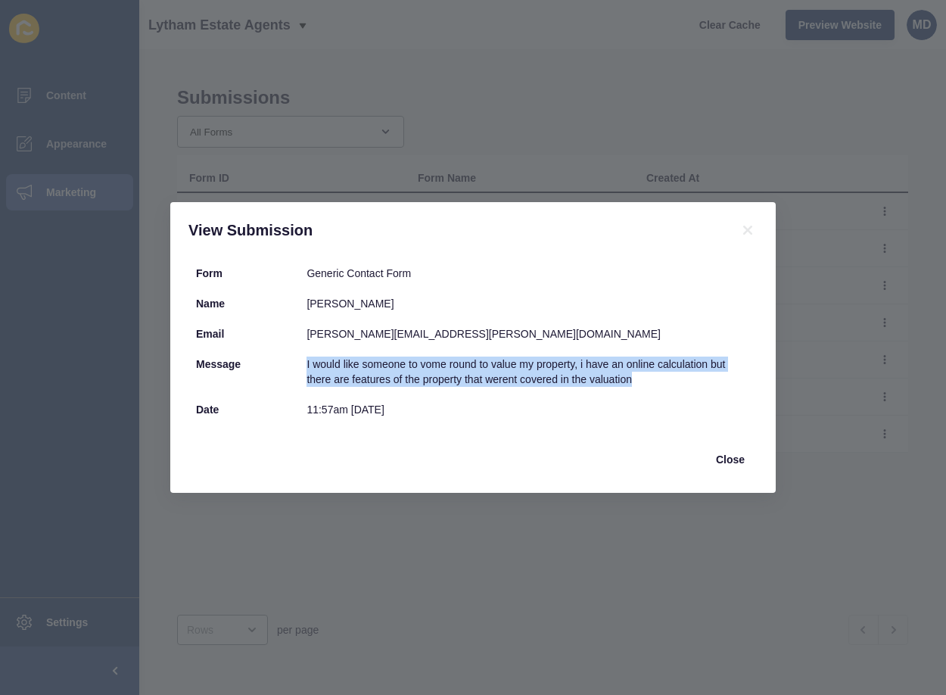
drag, startPoint x: 644, startPoint y: 377, endPoint x: 290, endPoint y: 365, distance: 354.3
click at [290, 365] on div "Message I would like someone to vome round to value my property, i have an onli…" at bounding box center [472, 371] width 569 height 45
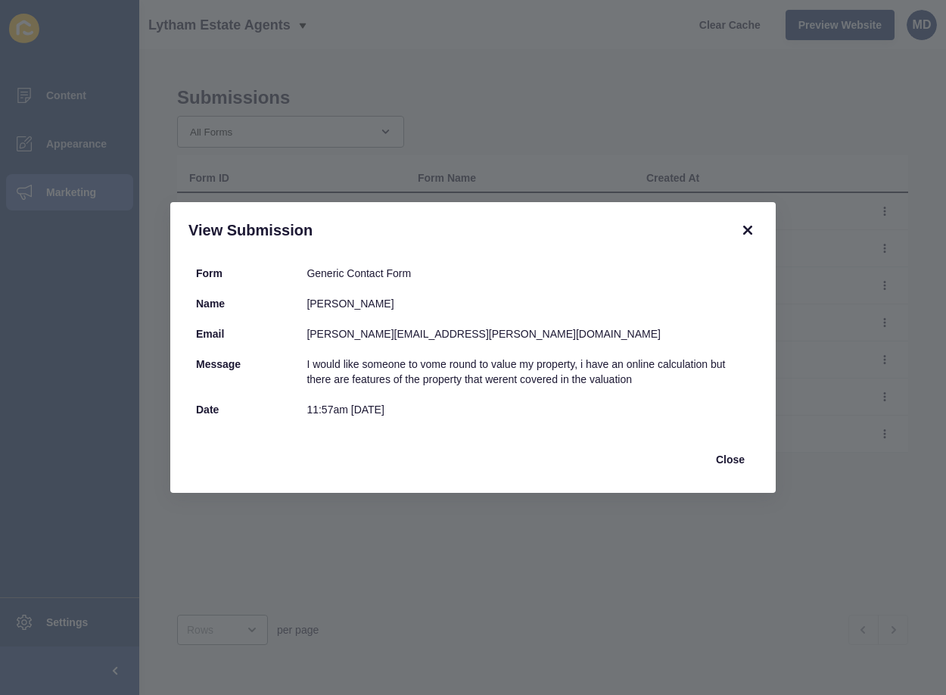
click at [739, 224] on div "View Submission" at bounding box center [472, 230] width 605 height 56
click at [746, 225] on icon at bounding box center [747, 230] width 18 height 18
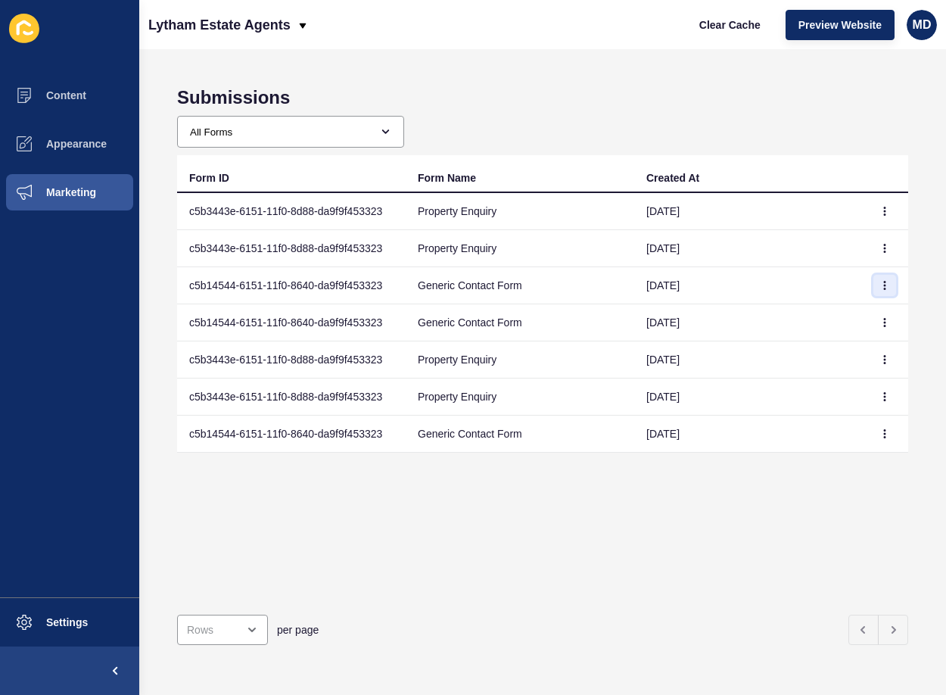
click at [880, 286] on icon "button" at bounding box center [884, 285] width 9 height 9
click at [841, 328] on link "View" at bounding box center [832, 315] width 106 height 33
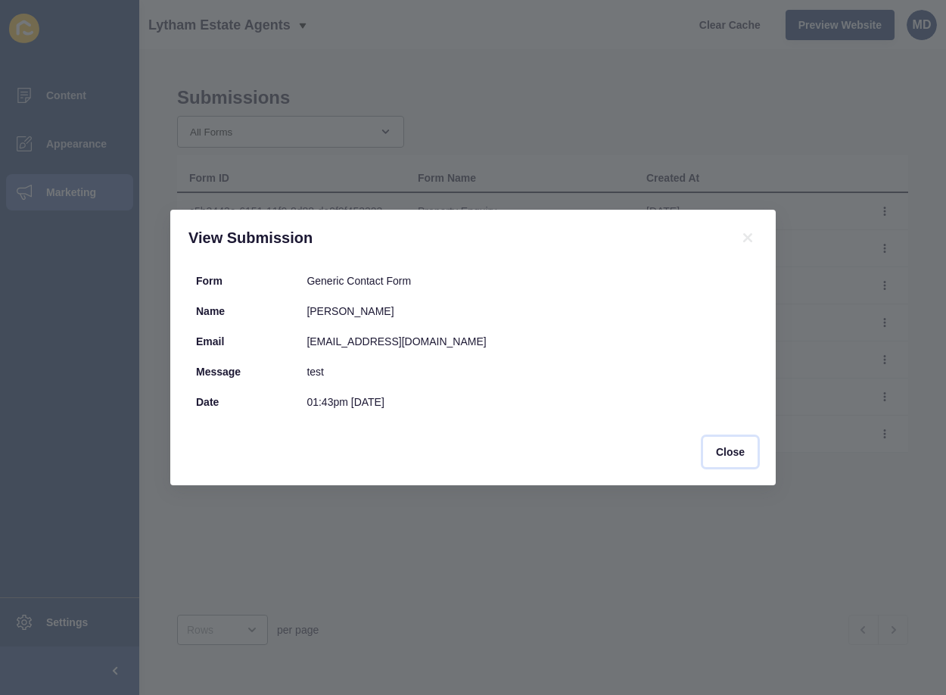
drag, startPoint x: 742, startPoint y: 447, endPoint x: 781, endPoint y: 395, distance: 64.9
click at [743, 445] on span "Close" at bounding box center [730, 451] width 29 height 15
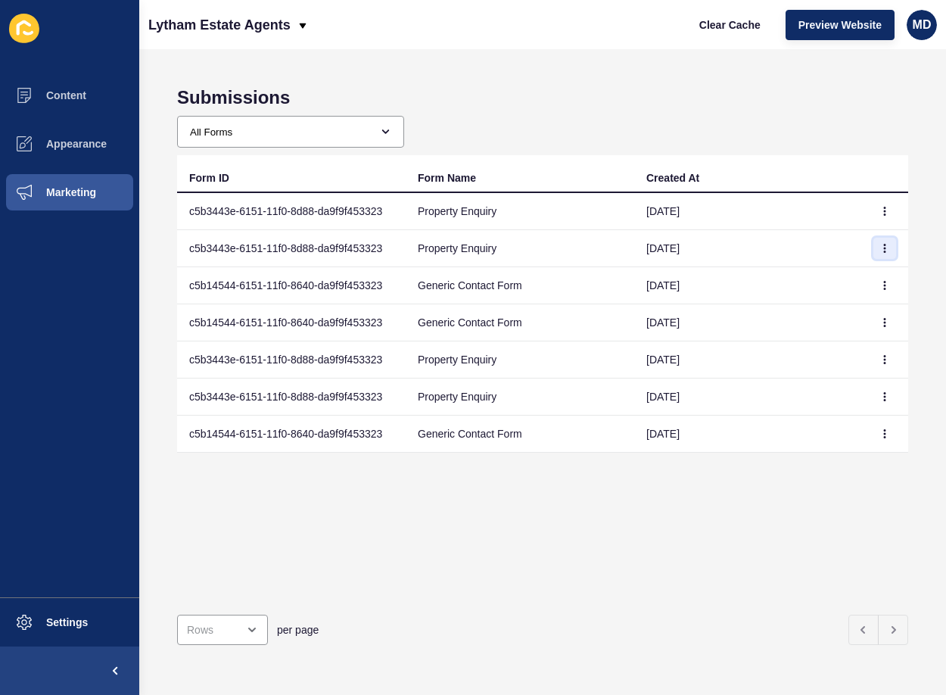
click at [884, 247] on icon "button" at bounding box center [884, 248] width 1 height 8
click at [805, 293] on link "View" at bounding box center [832, 278] width 106 height 33
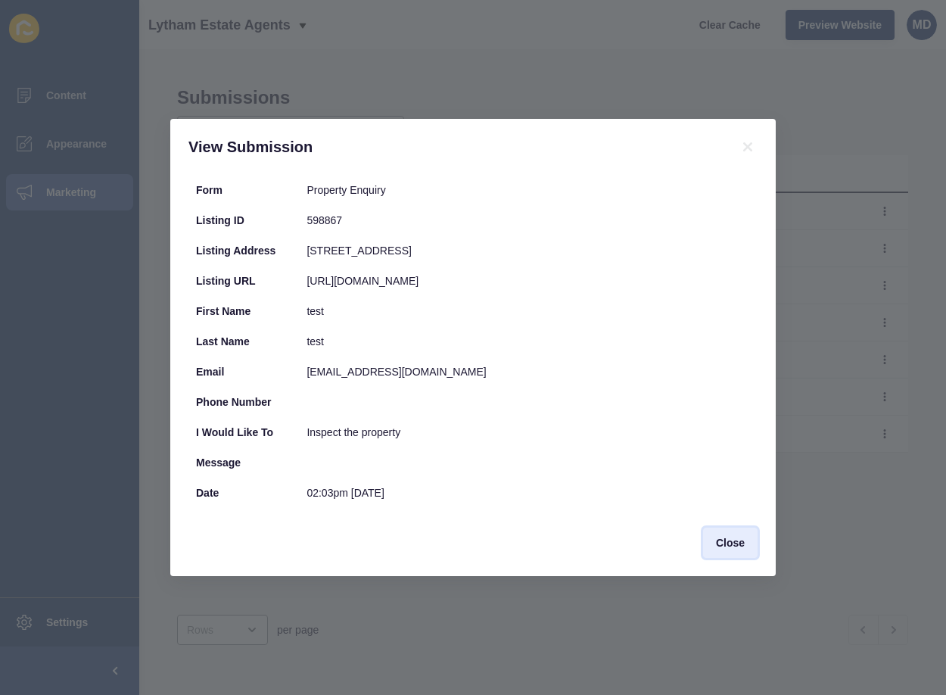
drag, startPoint x: 735, startPoint y: 547, endPoint x: 776, endPoint y: 496, distance: 65.7
click at [737, 546] on span "Close" at bounding box center [730, 542] width 29 height 15
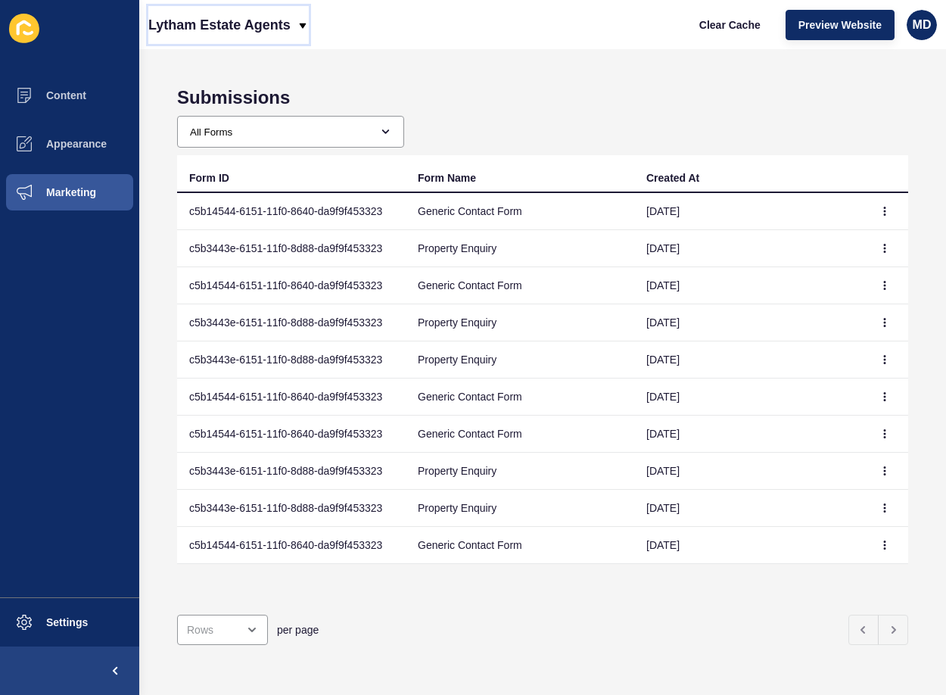
click at [206, 14] on p "Lytham Estate Agents" at bounding box center [219, 25] width 142 height 38
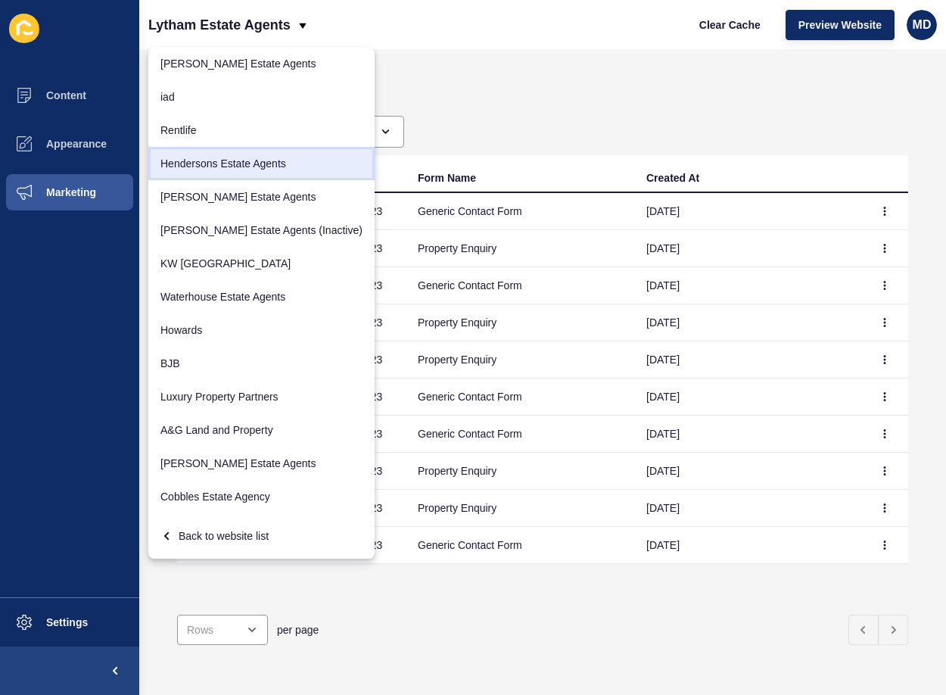
click at [188, 166] on link "Hendersons Estate Agents" at bounding box center [261, 163] width 226 height 33
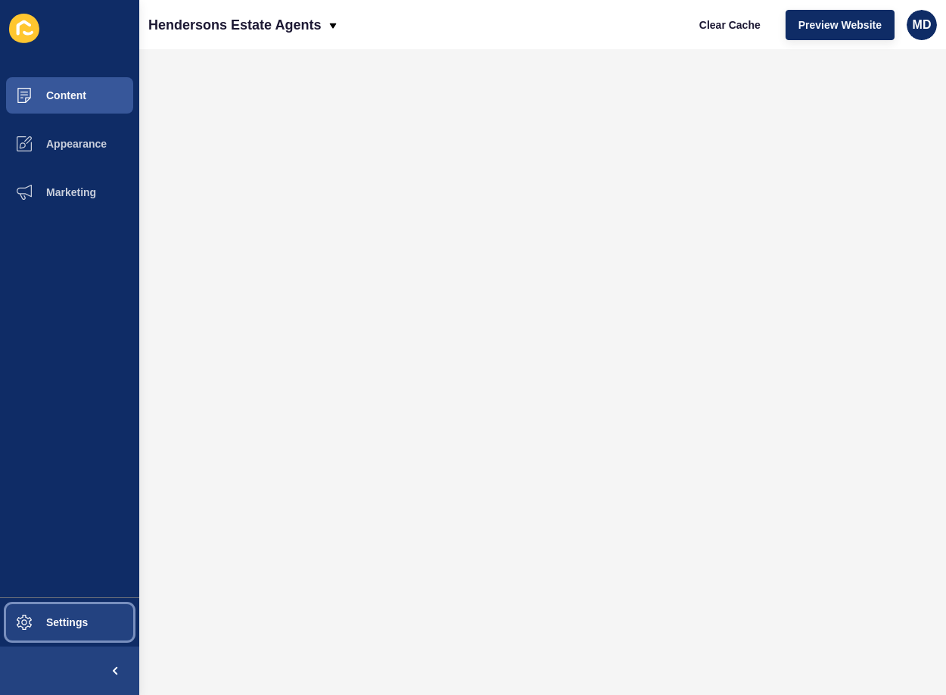
click at [45, 616] on span "Settings" at bounding box center [43, 622] width 90 height 12
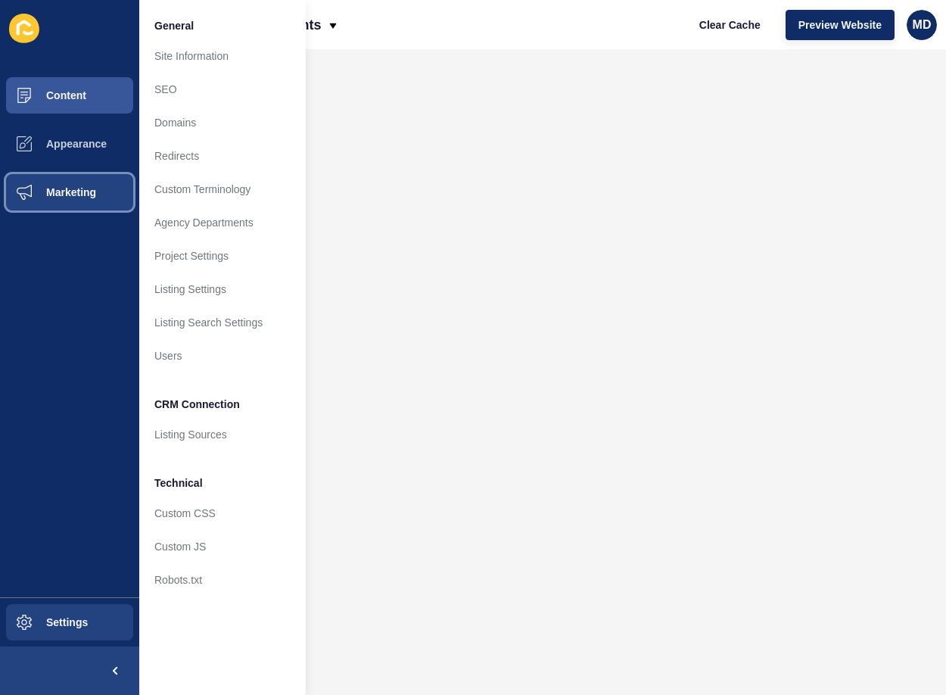
click at [30, 188] on span "Marketing" at bounding box center [47, 192] width 98 height 12
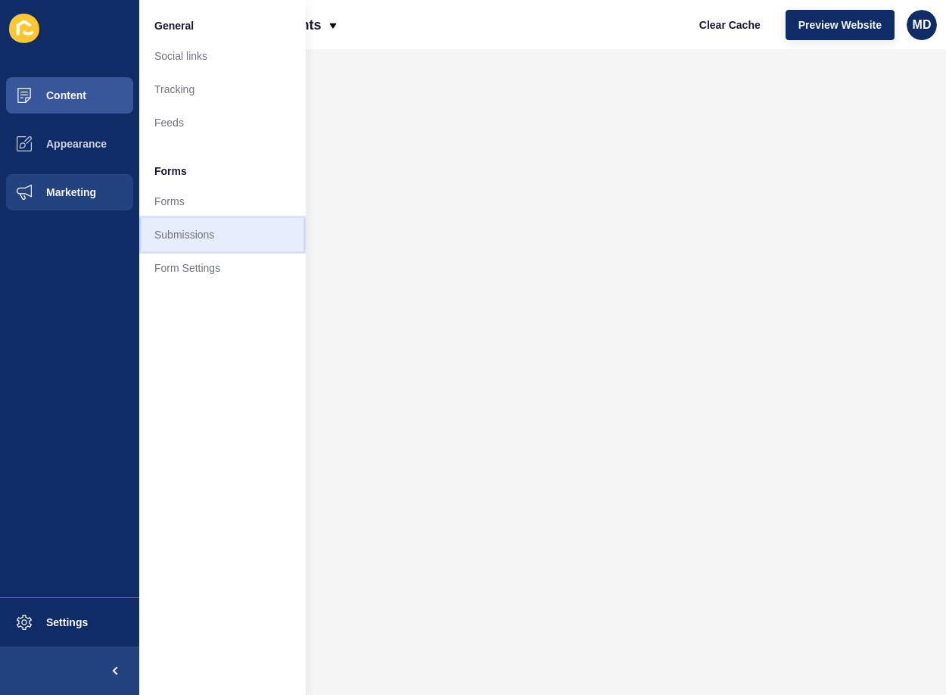
click at [175, 230] on link "Submissions" at bounding box center [222, 234] width 166 height 33
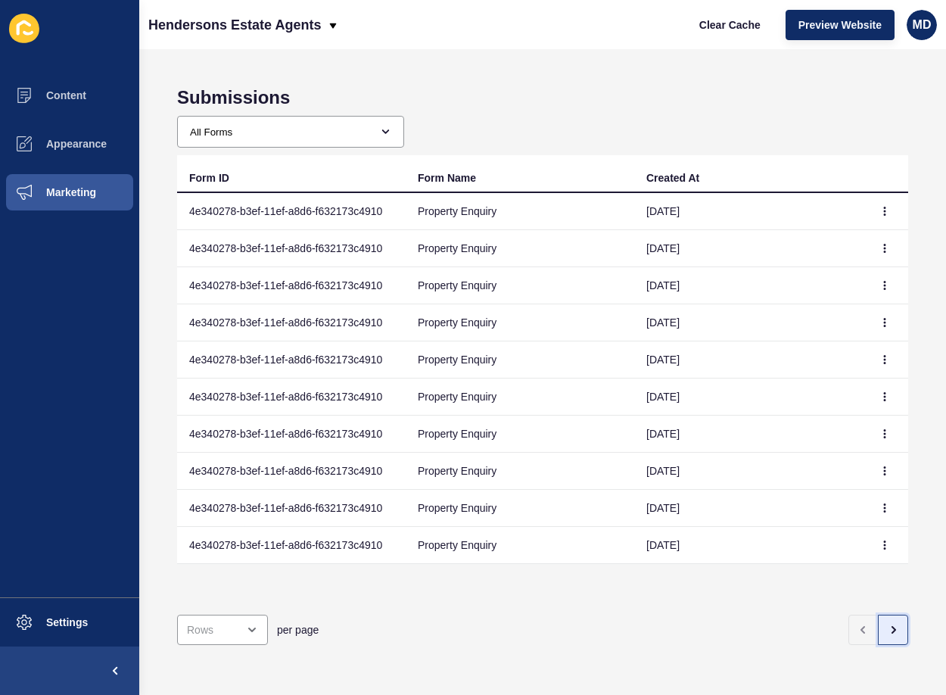
click at [878, 618] on button "button" at bounding box center [893, 629] width 30 height 30
click at [891, 634] on div "per page" at bounding box center [542, 629] width 731 height 54
click at [880, 628] on button "button" at bounding box center [893, 629] width 30 height 30
click at [873, 551] on button "button" at bounding box center [884, 544] width 23 height 21
click at [824, 569] on link "View" at bounding box center [832, 574] width 106 height 33
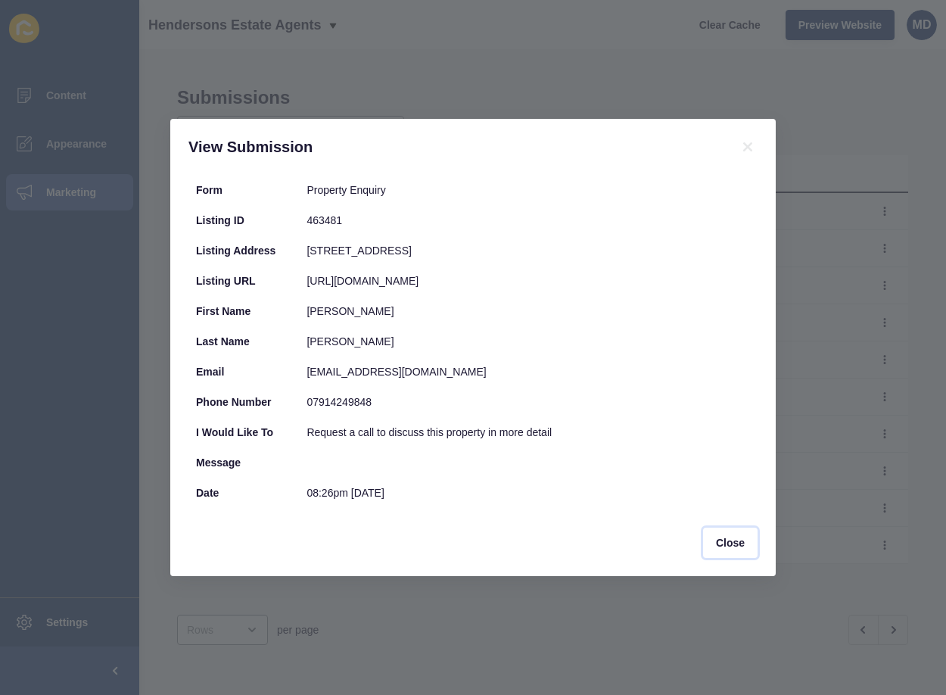
click at [733, 536] on button "Close" at bounding box center [730, 542] width 54 height 30
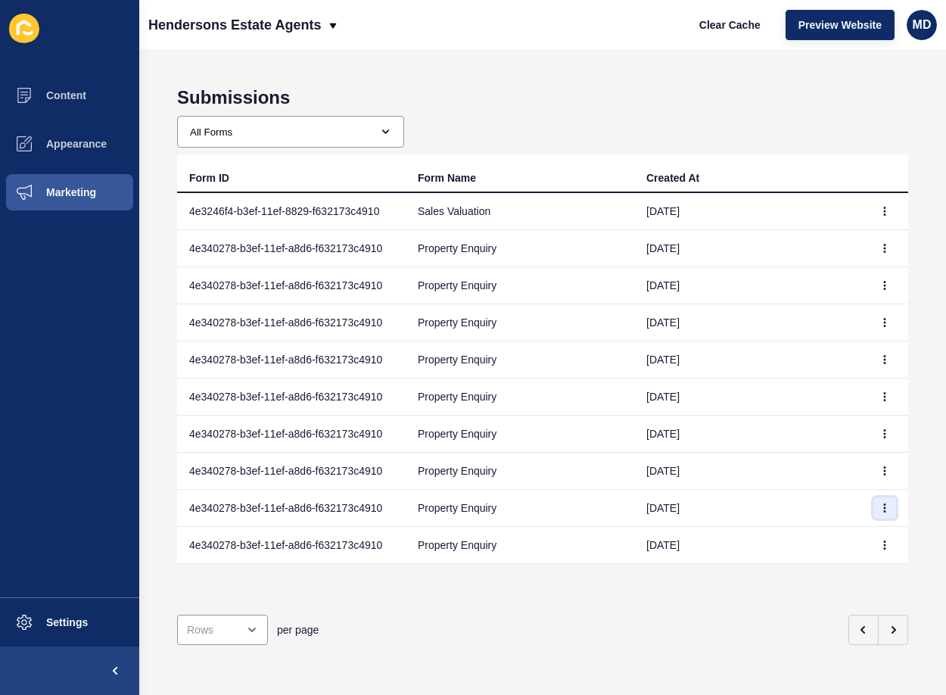
click at [883, 508] on button "button" at bounding box center [884, 507] width 23 height 21
click at [834, 537] on link "View" at bounding box center [832, 537] width 106 height 33
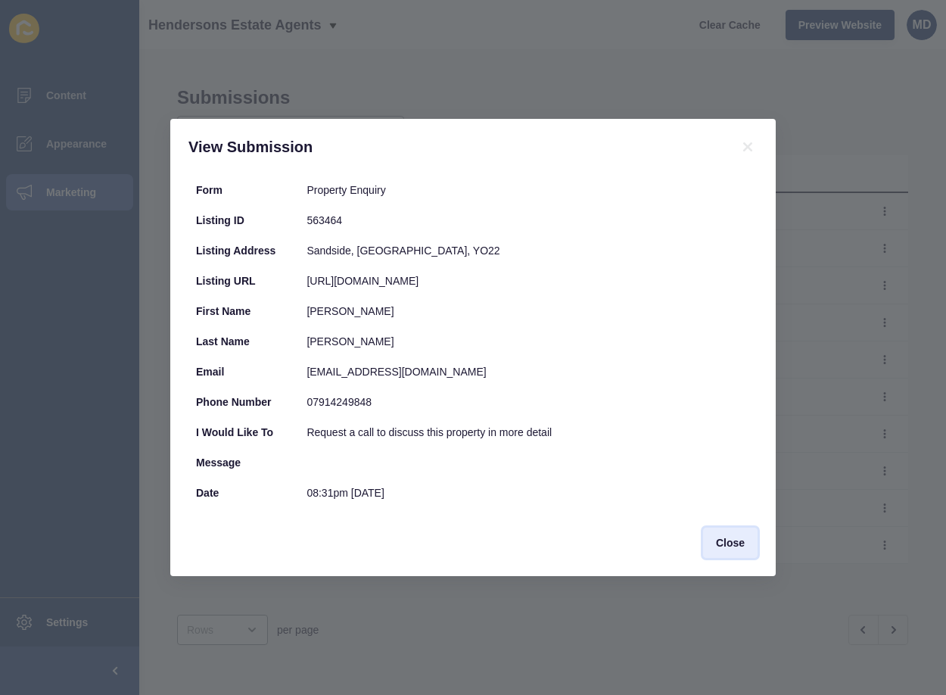
click at [741, 555] on button "Close" at bounding box center [730, 542] width 54 height 30
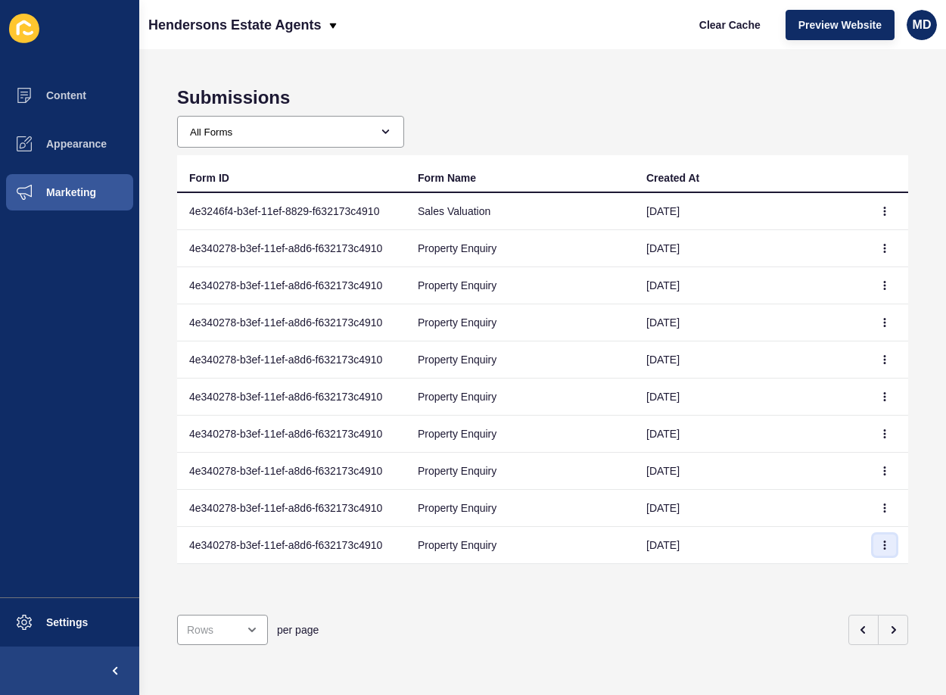
click at [880, 546] on icon "button" at bounding box center [884, 544] width 9 height 9
click at [843, 574] on link "View" at bounding box center [832, 574] width 106 height 33
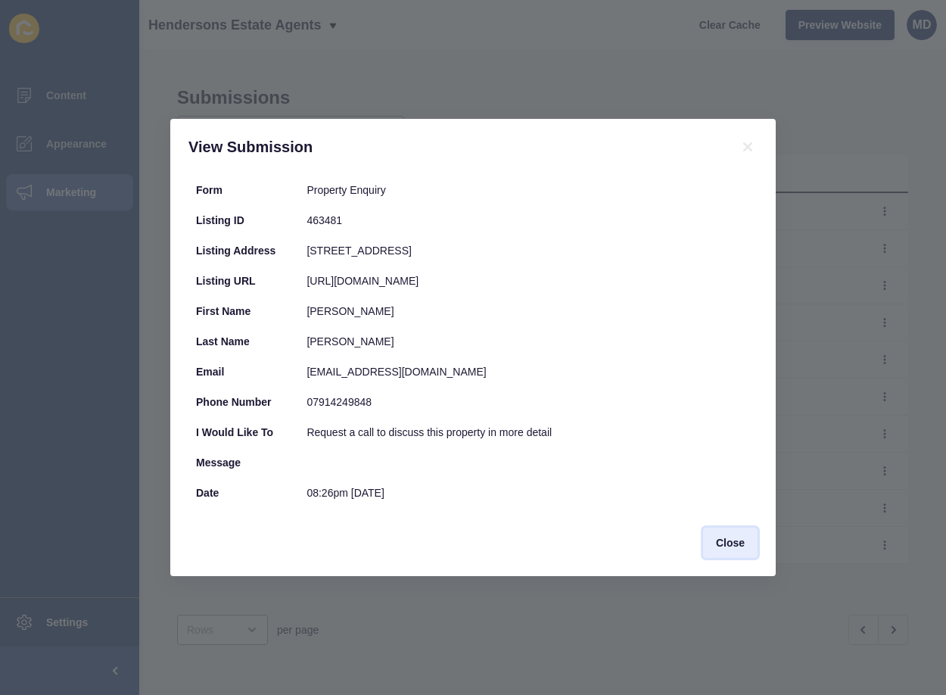
click at [726, 539] on span "Close" at bounding box center [730, 542] width 29 height 15
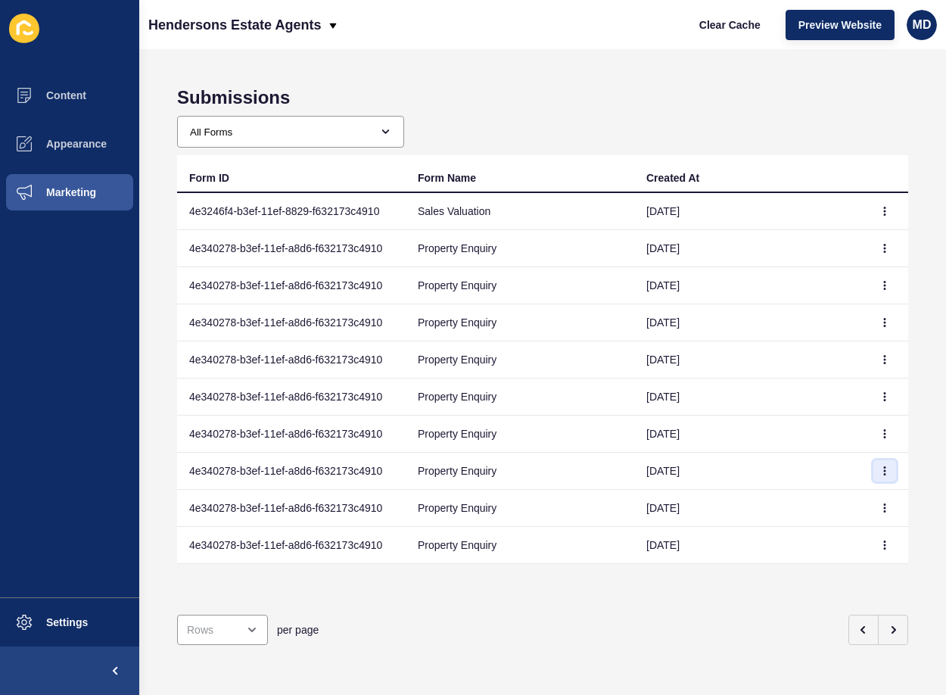
click at [873, 478] on button "button" at bounding box center [884, 470] width 23 height 21
click at [821, 502] on link "View" at bounding box center [832, 500] width 106 height 33
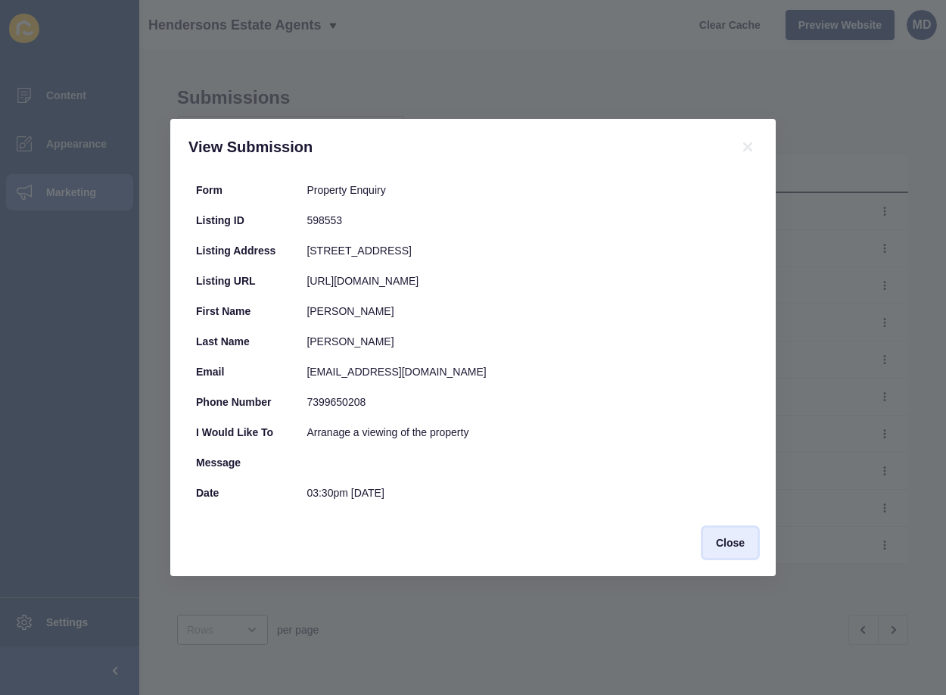
click at [722, 543] on span "Close" at bounding box center [730, 542] width 29 height 15
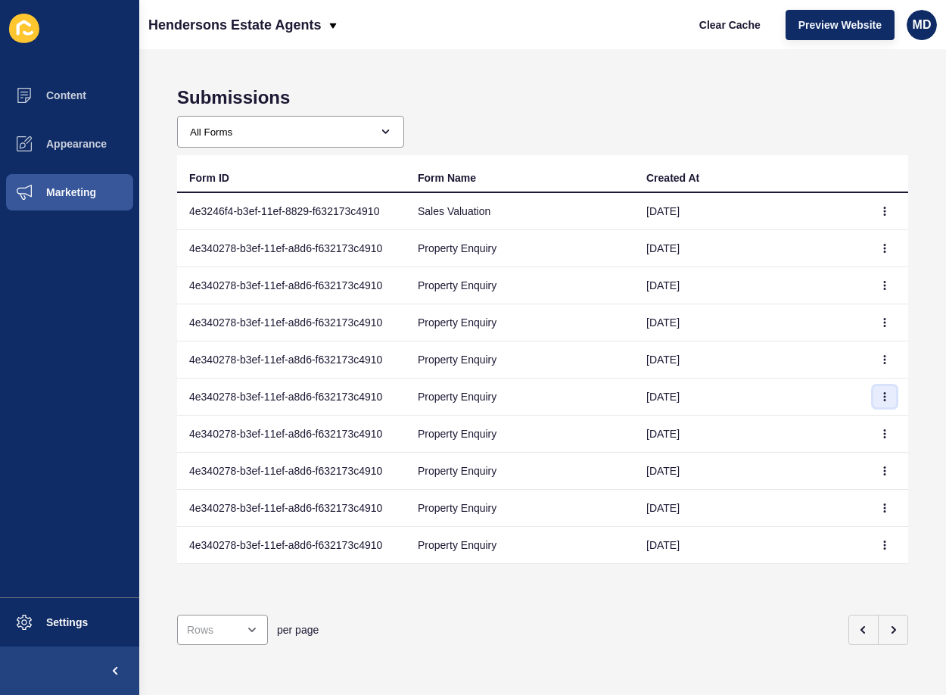
click at [878, 399] on button "button" at bounding box center [884, 396] width 23 height 21
click at [793, 430] on link "View" at bounding box center [832, 426] width 106 height 33
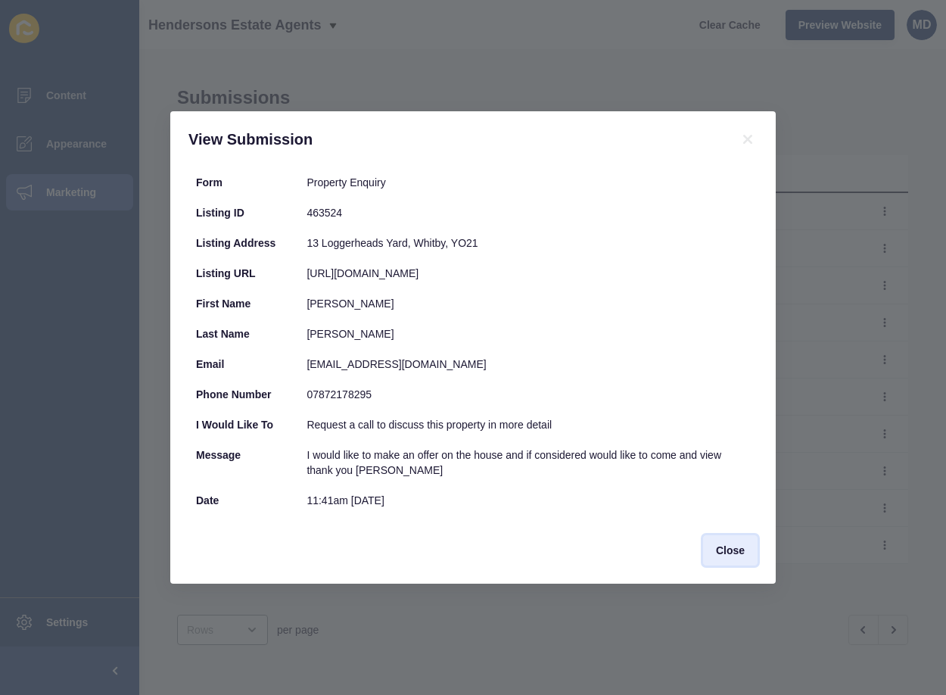
click at [722, 558] on button "Close" at bounding box center [730, 550] width 54 height 30
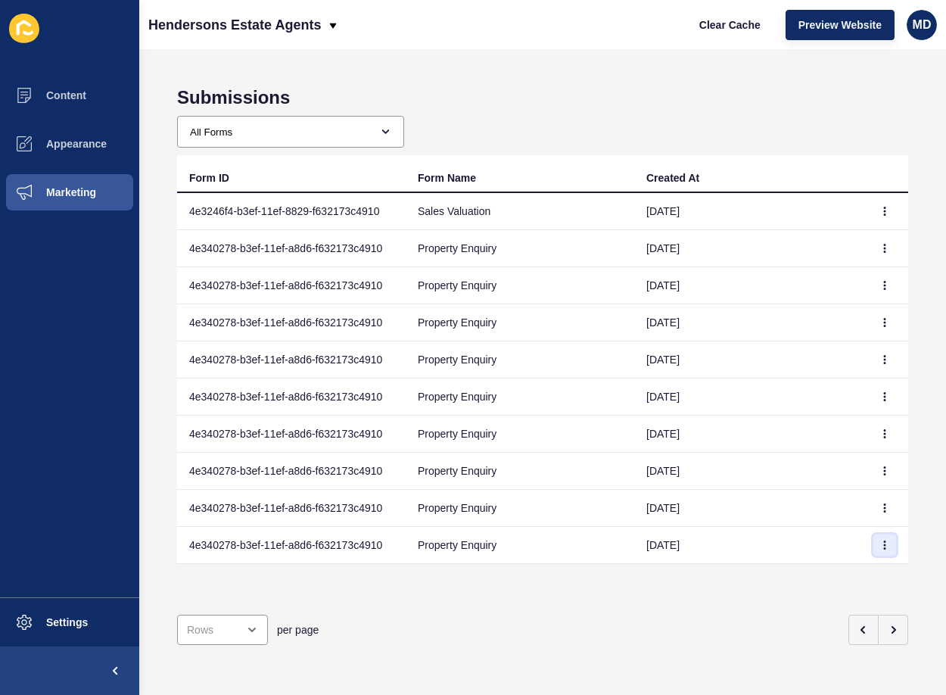
click at [878, 540] on button "button" at bounding box center [884, 544] width 23 height 21
click at [828, 573] on link "View" at bounding box center [832, 574] width 106 height 33
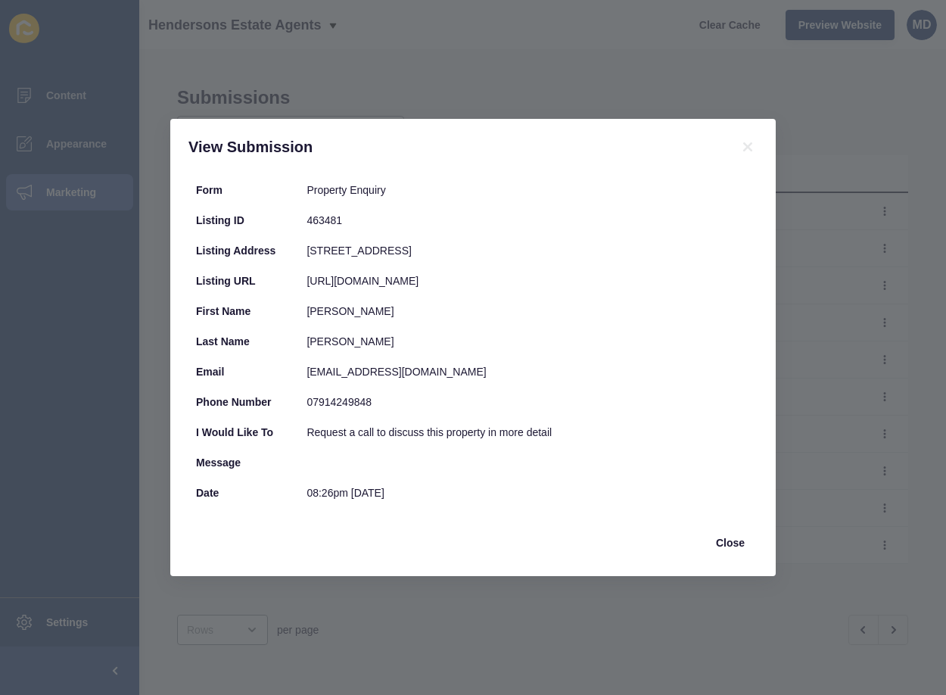
click at [314, 286] on div "https://myhendersons.co.uk/listings/residential_sale-RX463481-whitby" at bounding box center [527, 280] width 443 height 15
drag, startPoint x: 314, startPoint y: 286, endPoint x: 666, endPoint y: 278, distance: 351.9
click at [666, 278] on div "https://myhendersons.co.uk/listings/residential_sale-RX463481-whitby" at bounding box center [527, 280] width 443 height 15
copy div "https://myhendersons.co.uk/listings/residential_sale-RX463481-whitby"
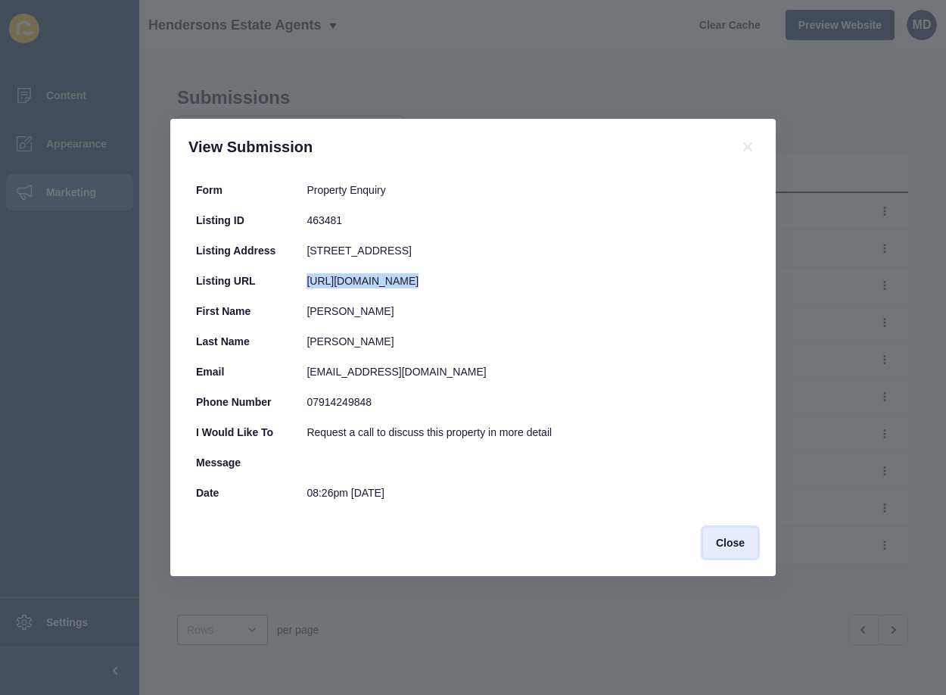
click at [738, 545] on span "Close" at bounding box center [730, 542] width 29 height 15
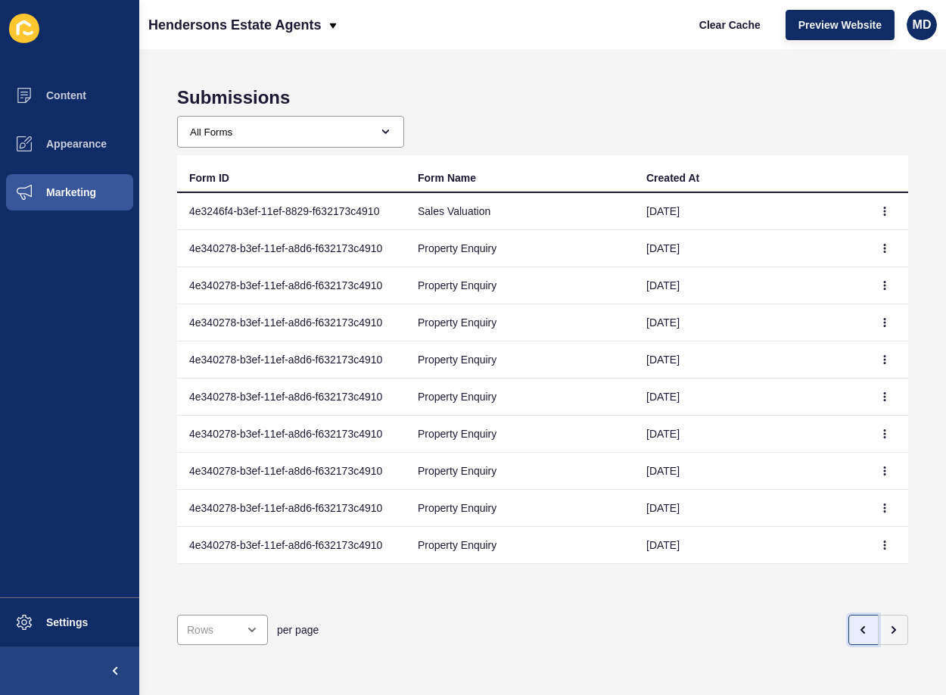
click at [848, 621] on button "button" at bounding box center [863, 629] width 30 height 30
click at [857, 623] on icon "button" at bounding box center [863, 629] width 12 height 12
click at [227, 20] on p "Hendersons Estate Agents" at bounding box center [234, 25] width 173 height 38
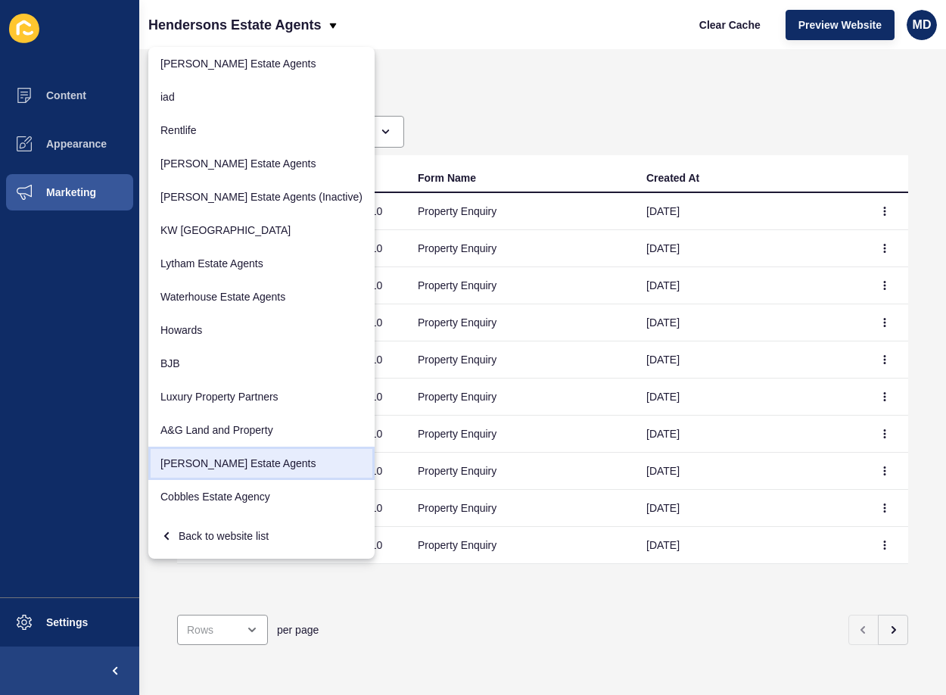
click at [232, 456] on link "Hendricks Estate Agents" at bounding box center [261, 462] width 226 height 33
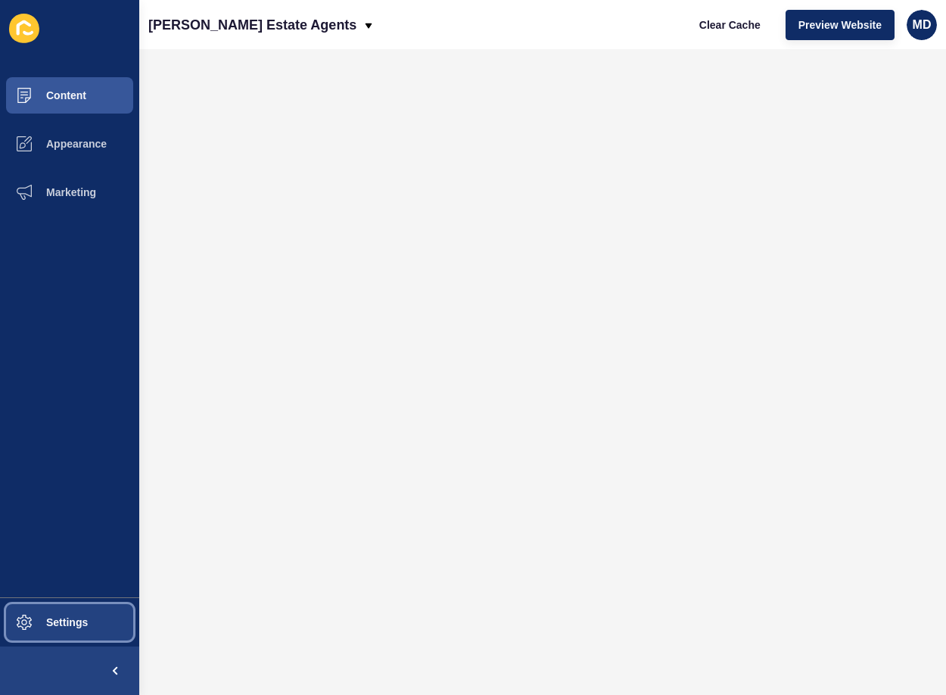
click at [66, 623] on span "Settings" at bounding box center [43, 622] width 90 height 12
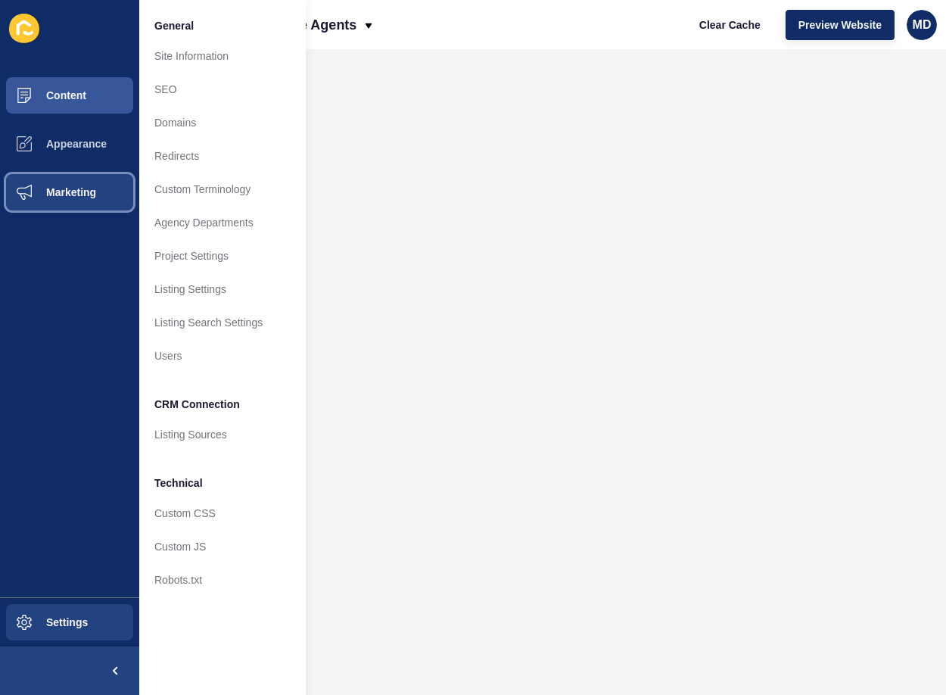
click at [57, 195] on span "Marketing" at bounding box center [47, 192] width 98 height 12
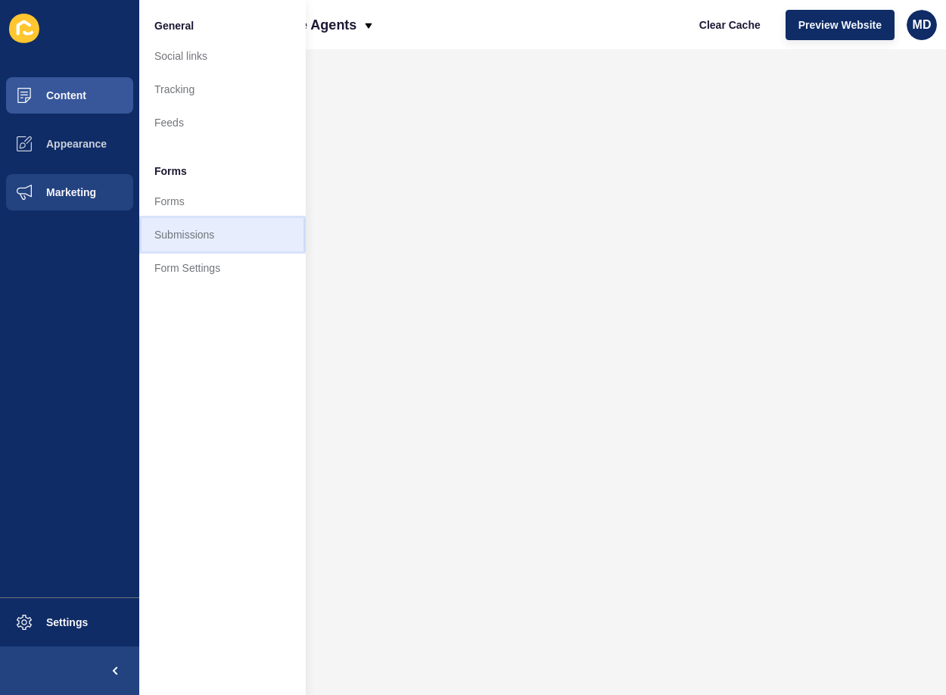
click at [207, 234] on link "Submissions" at bounding box center [222, 234] width 166 height 33
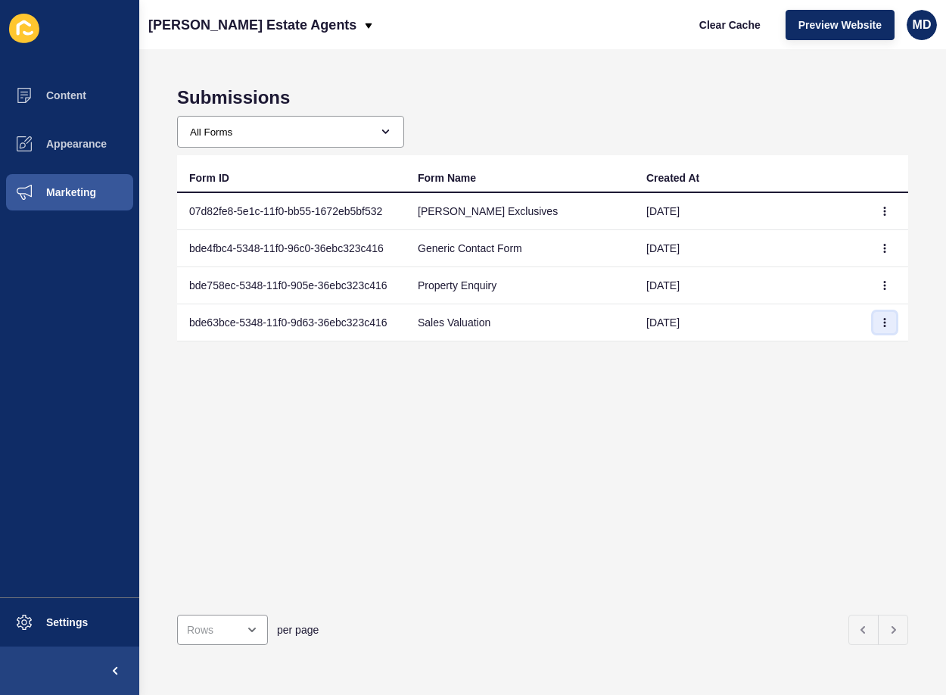
click at [879, 323] on button "button" at bounding box center [884, 322] width 23 height 21
click at [822, 345] on link "View" at bounding box center [832, 352] width 106 height 33
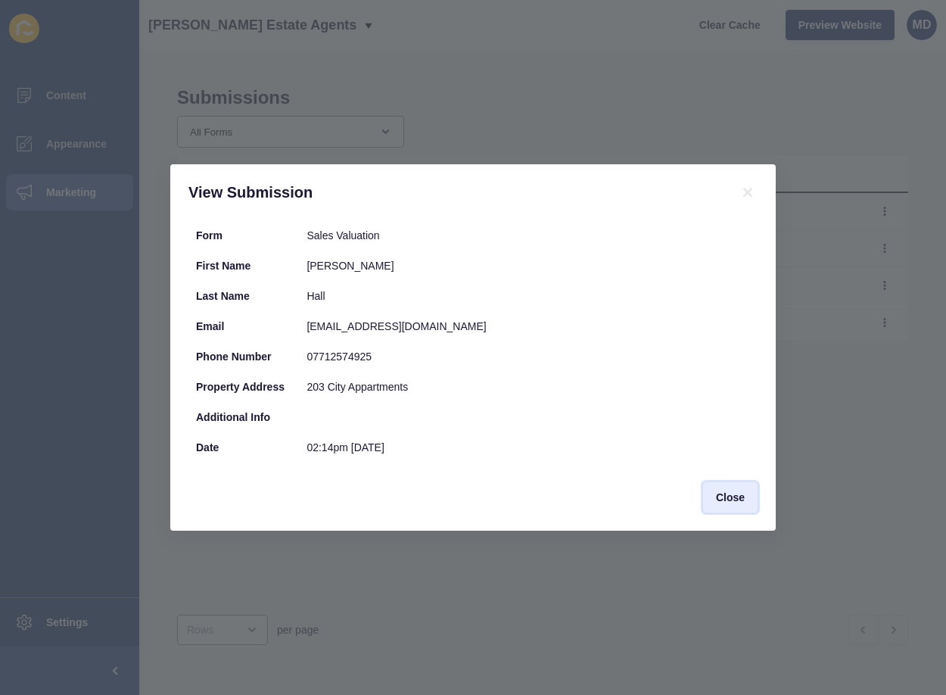
click at [738, 510] on button "Close" at bounding box center [730, 497] width 54 height 30
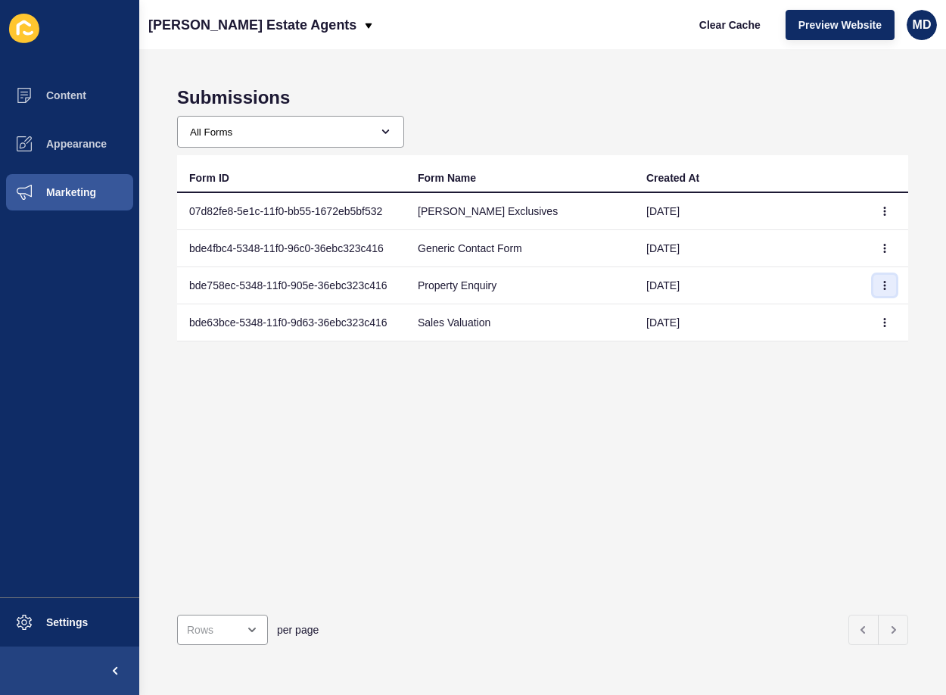
click at [878, 280] on button "button" at bounding box center [884, 285] width 23 height 21
click at [825, 313] on link "View" at bounding box center [832, 315] width 106 height 33
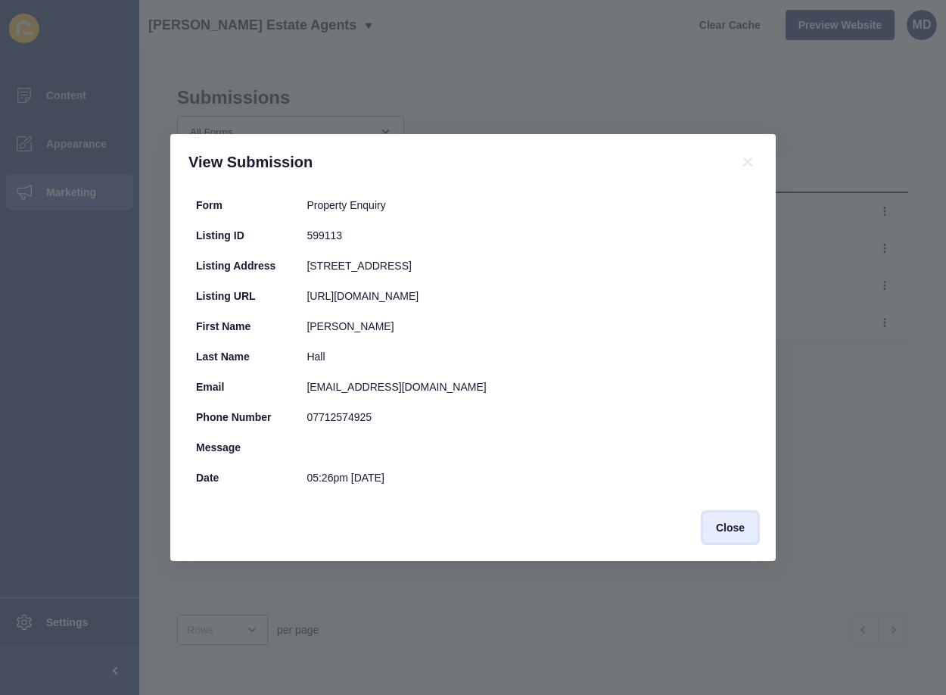
click at [732, 535] on span "Close" at bounding box center [730, 527] width 29 height 15
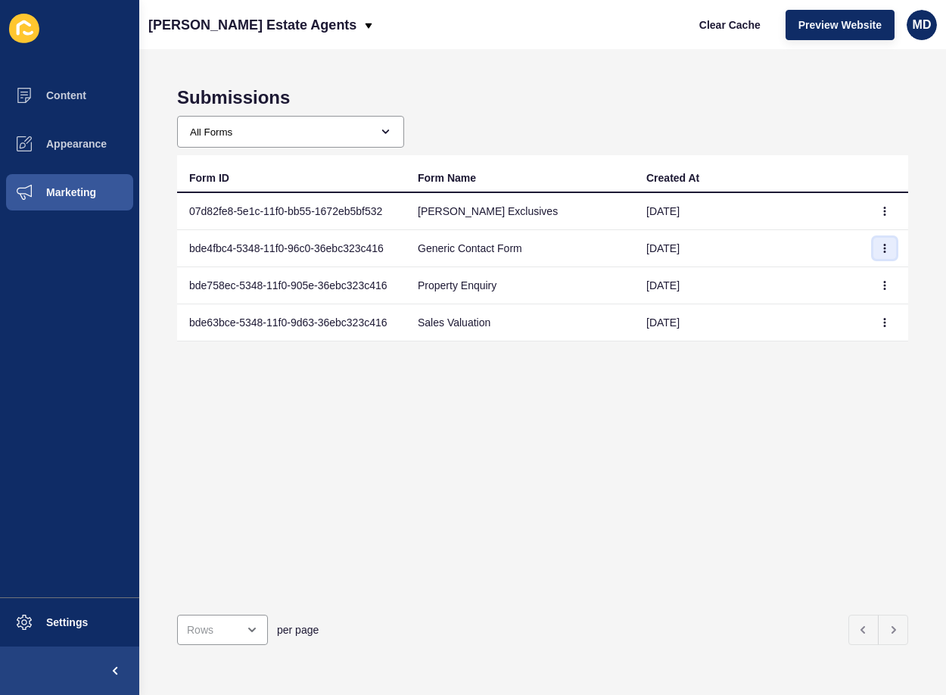
click at [880, 249] on icon "button" at bounding box center [884, 248] width 9 height 9
click at [838, 291] on link "View" at bounding box center [832, 278] width 106 height 33
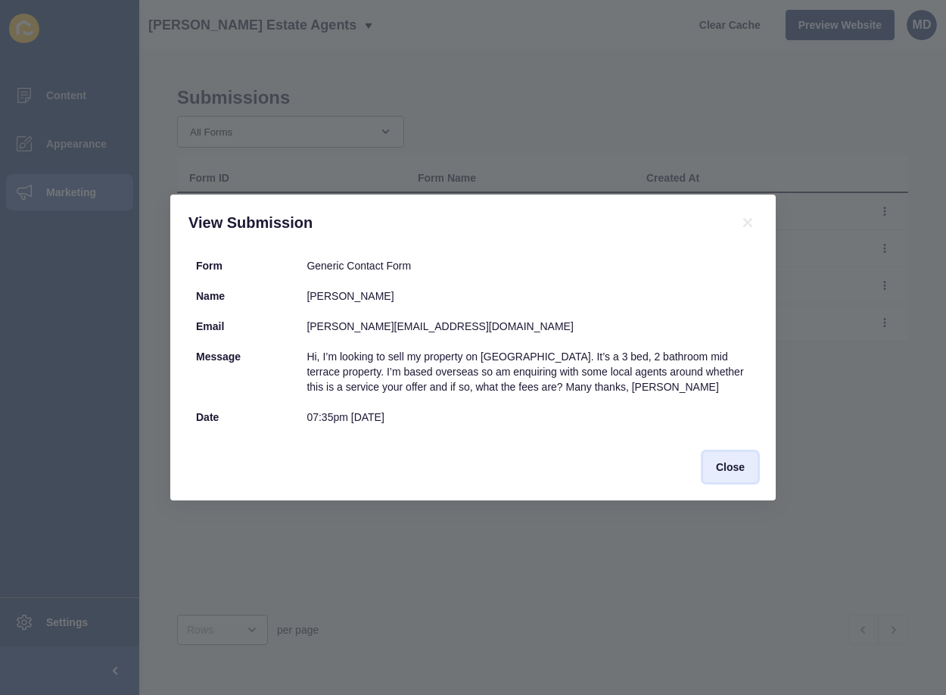
click at [737, 466] on span "Close" at bounding box center [730, 466] width 29 height 15
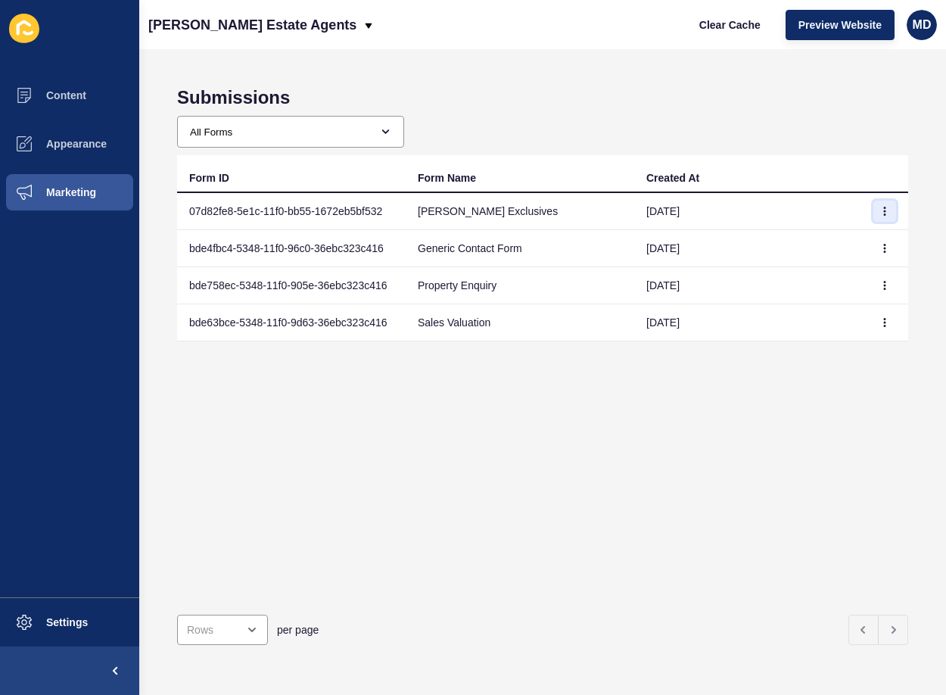
click at [878, 216] on button "button" at bounding box center [884, 210] width 23 height 21
click at [836, 255] on link "View" at bounding box center [832, 241] width 106 height 33
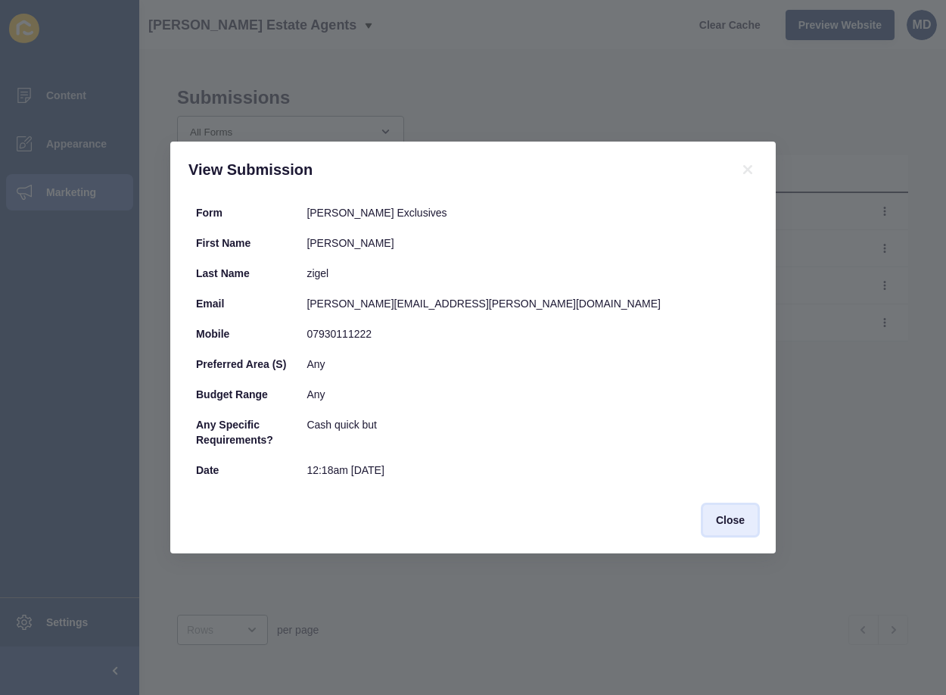
click at [732, 528] on button "Close" at bounding box center [730, 520] width 54 height 30
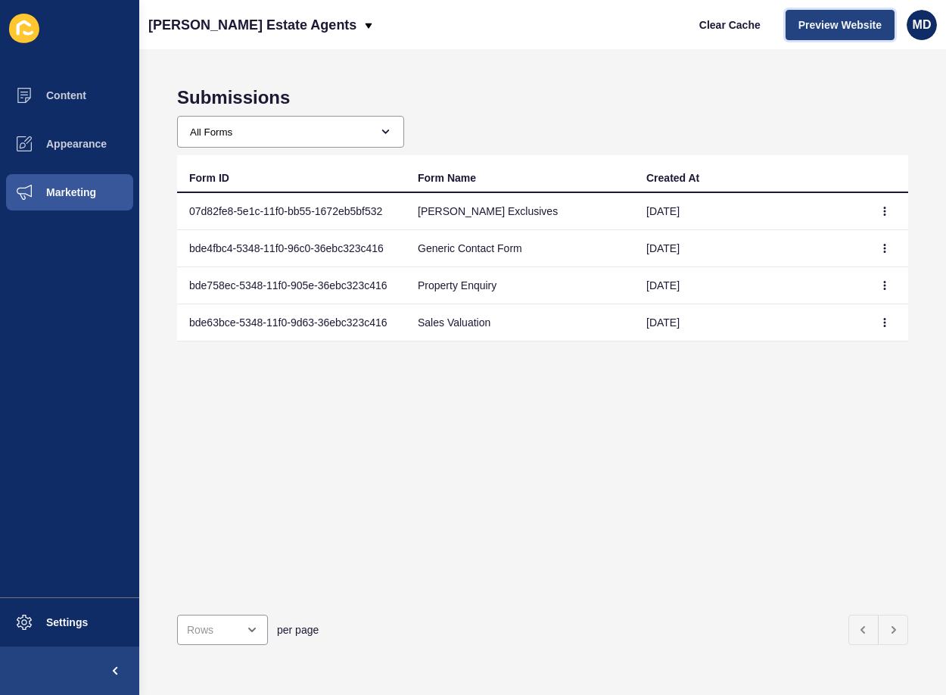
click at [852, 37] on button "Preview Website" at bounding box center [839, 25] width 109 height 30
